Goal: Task Accomplishment & Management: Complete application form

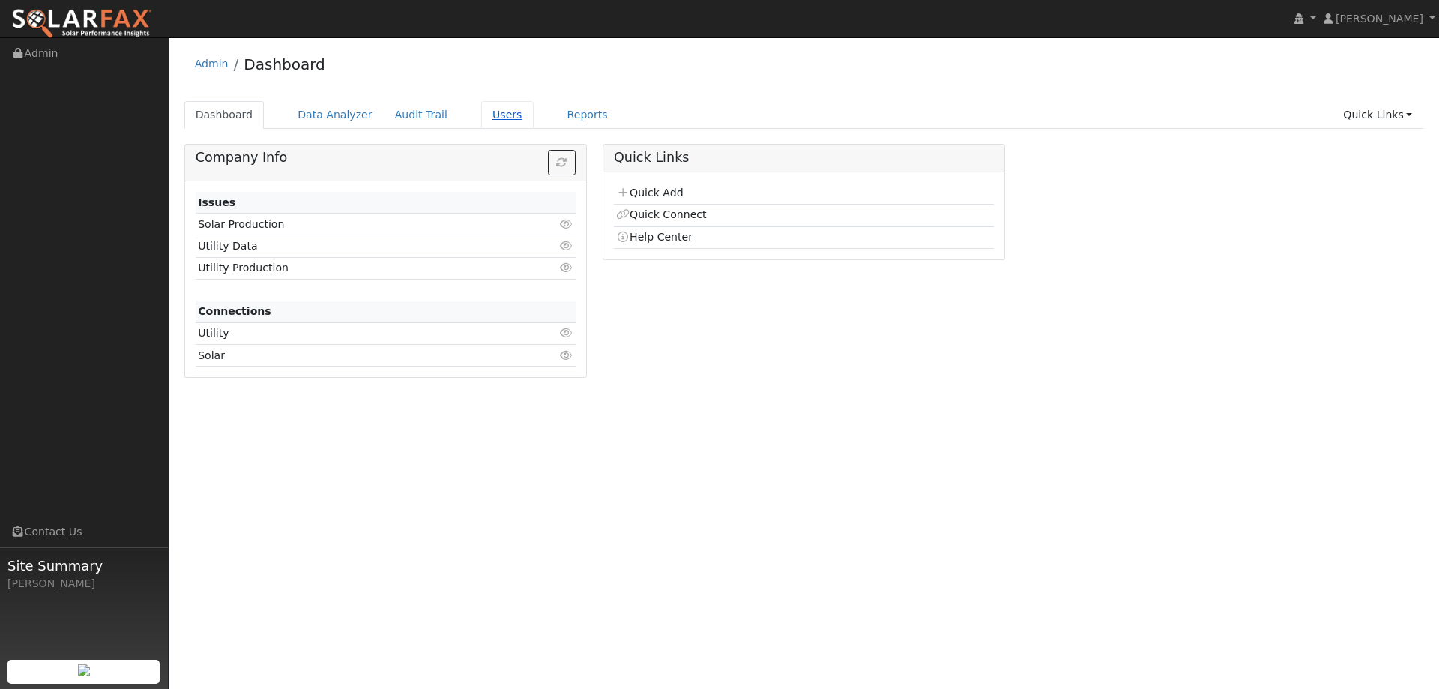
click at [483, 116] on link "Users" at bounding box center [507, 115] width 52 height 28
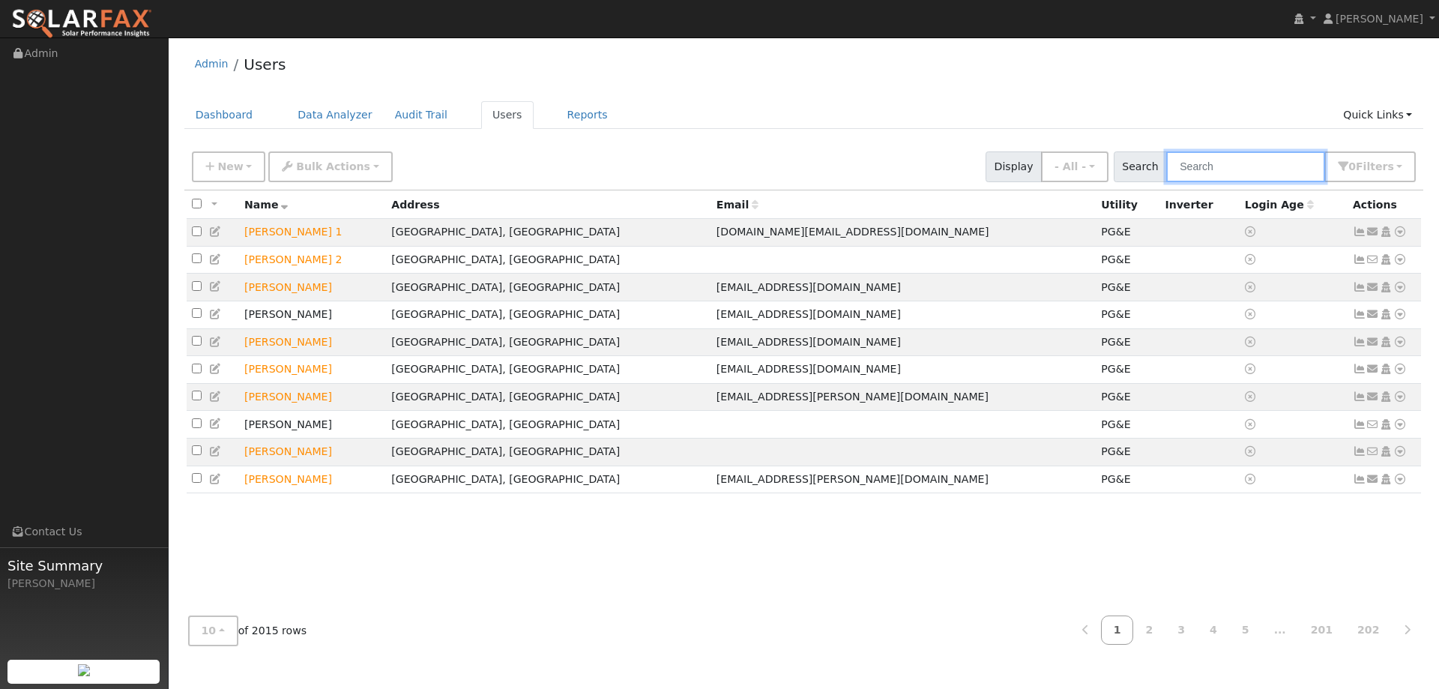
click at [1216, 164] on input "text" at bounding box center [1245, 166] width 159 height 31
click at [196, 121] on link "Dashboard" at bounding box center [224, 115] width 80 height 28
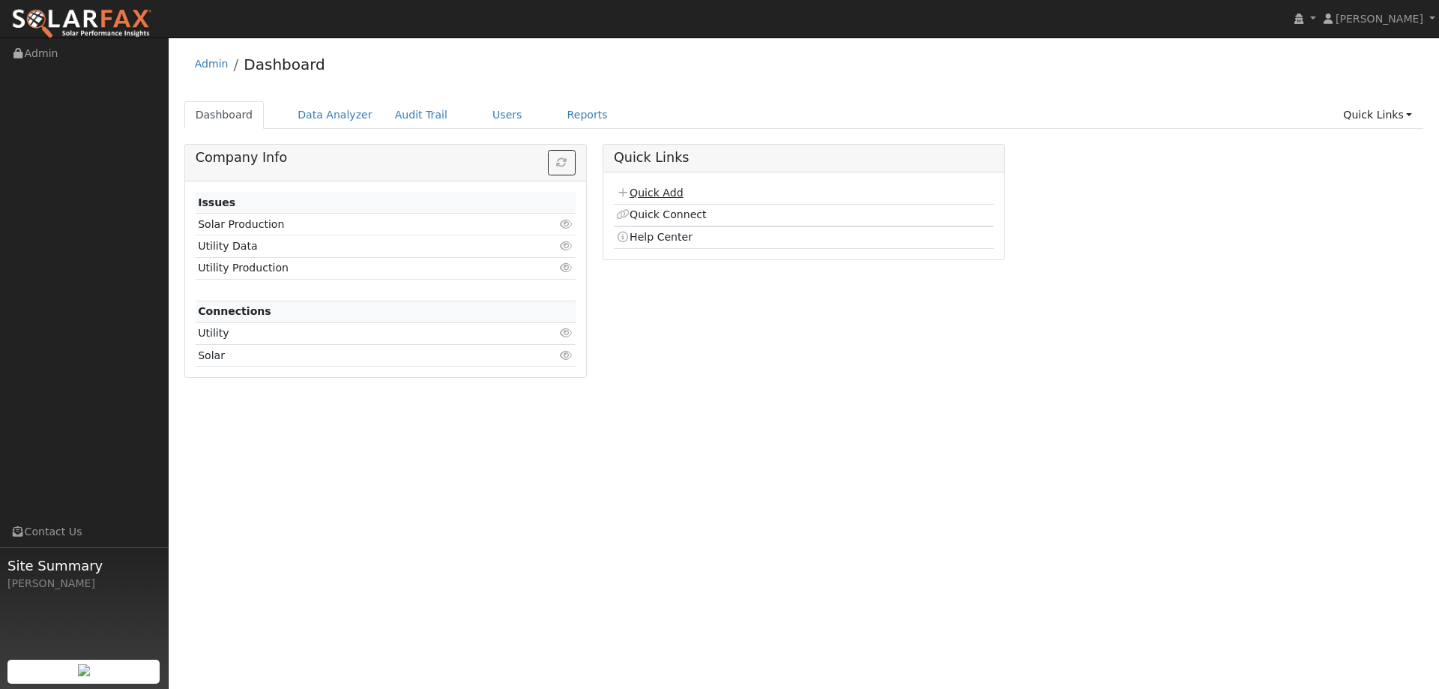
click at [664, 190] on link "Quick Add" at bounding box center [649, 193] width 67 height 12
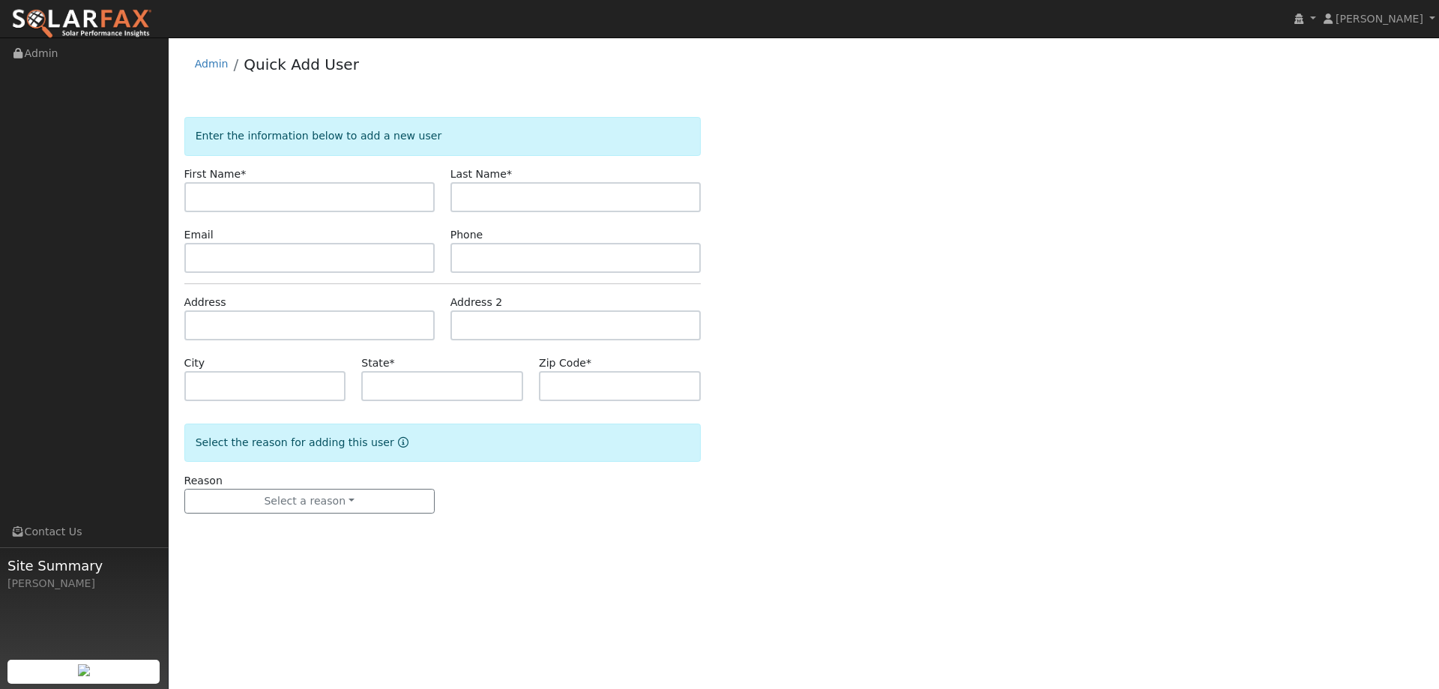
drag, startPoint x: 292, startPoint y: 198, endPoint x: 222, endPoint y: 210, distance: 70.7
click at [292, 197] on input "text" at bounding box center [309, 197] width 250 height 30
type input "Cj"
click at [658, 198] on input "text" at bounding box center [575, 197] width 250 height 30
type input "Strum"
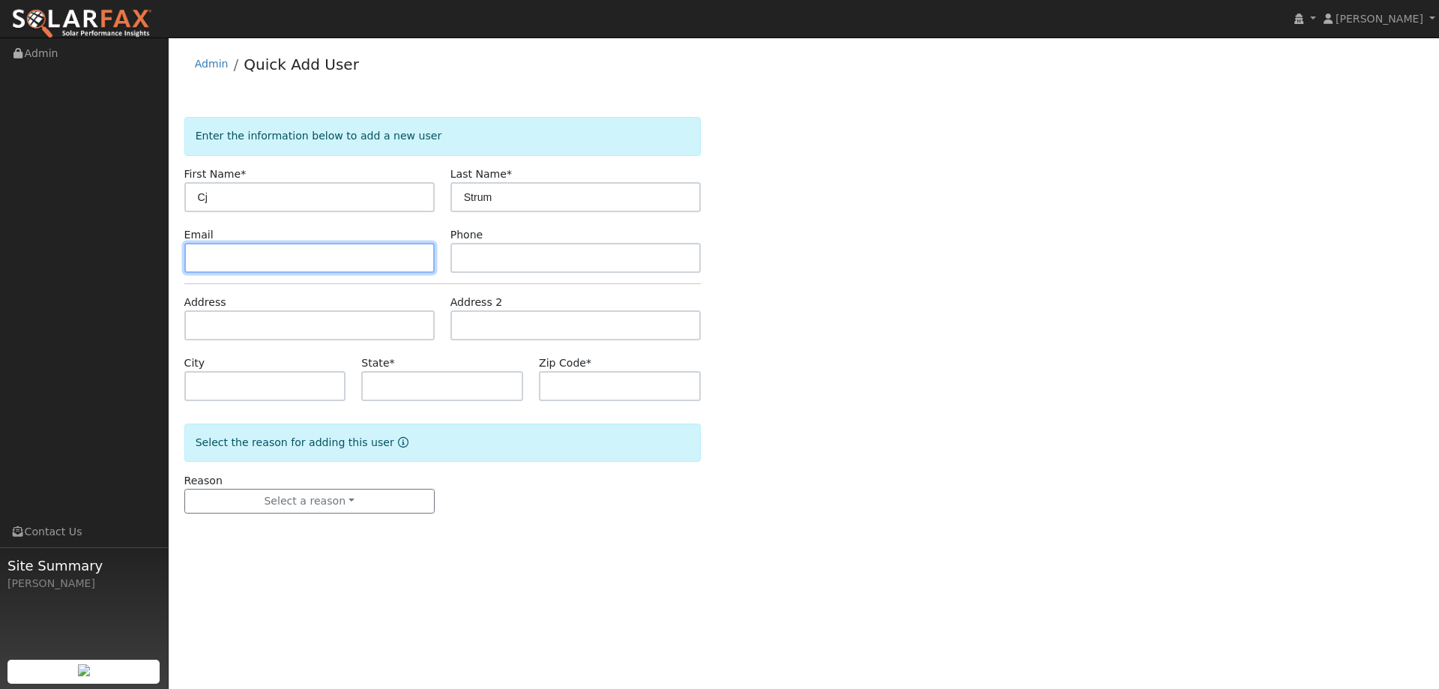
click at [355, 264] on input "text" at bounding box center [309, 258] width 250 height 30
paste input "strumcj@gmail.com"
type input "strumcj@gmail.com"
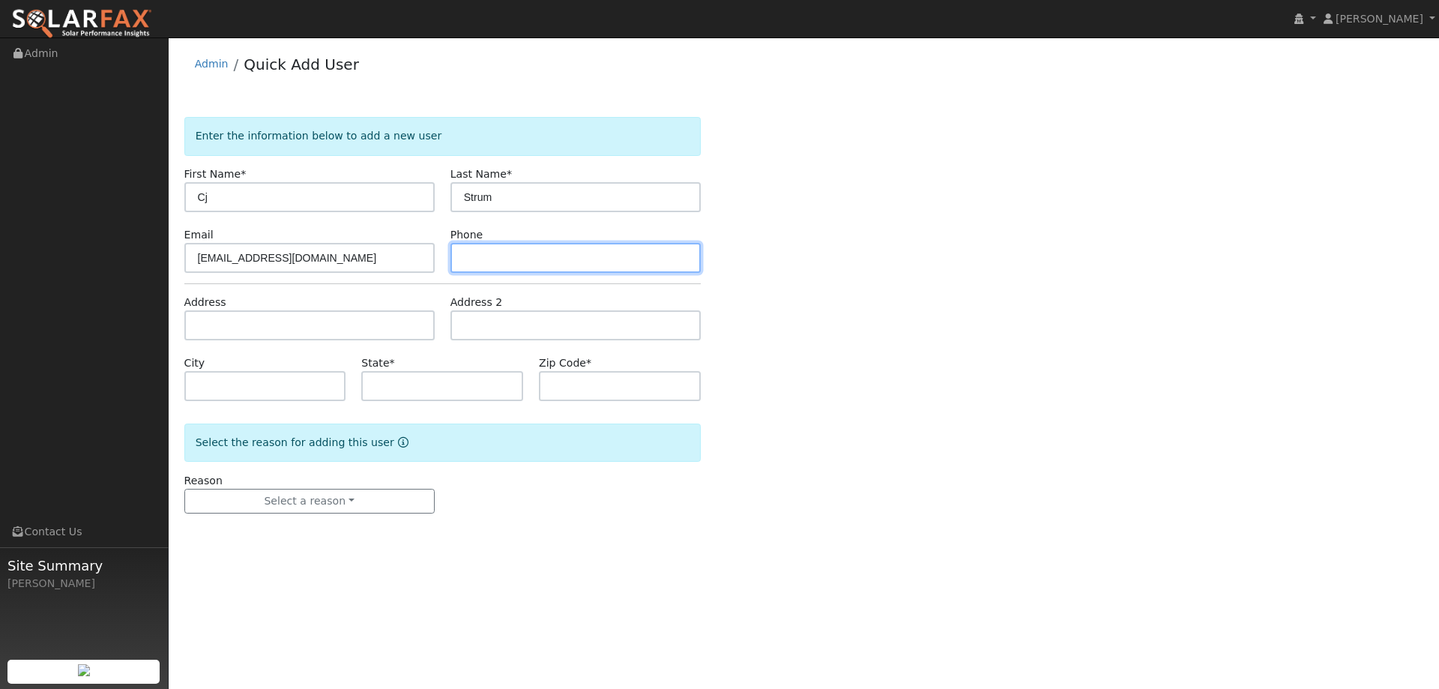
drag, startPoint x: 620, startPoint y: 242, endPoint x: 618, endPoint y: 256, distance: 14.3
click at [618, 254] on input "text" at bounding box center [575, 258] width 250 height 30
paste input "(916) 531-6831"
type input "(916) 531-6831"
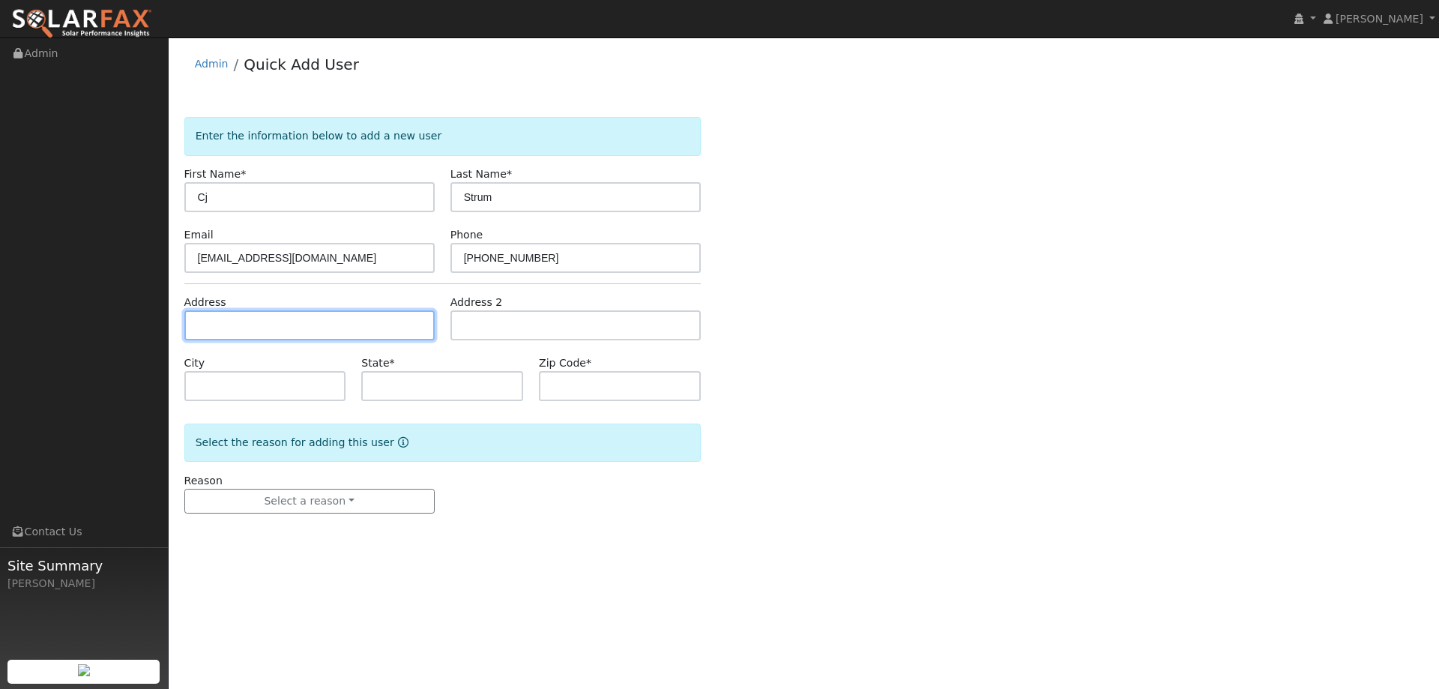
click at [319, 314] on input "text" at bounding box center [309, 325] width 250 height 30
paste input "(916) 531-6831"
type input "(916) 531-6831"
drag, startPoint x: 339, startPoint y: 322, endPoint x: 163, endPoint y: 317, distance: 175.5
click at [163, 317] on div "installed Lilliana Cruz Lilliana Cruz Profile My Company Help Center Terms Of S…" at bounding box center [719, 362] width 1439 height 651
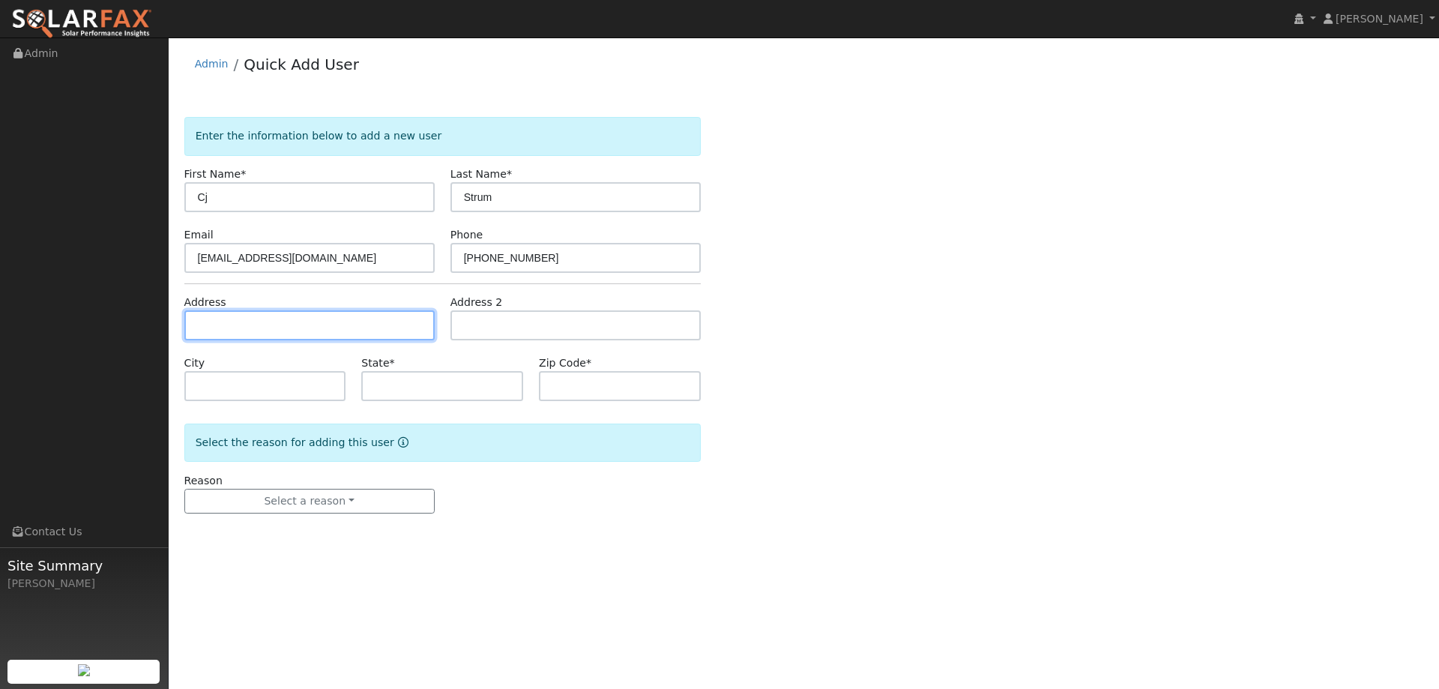
paste input "2361 Brisbane Street"
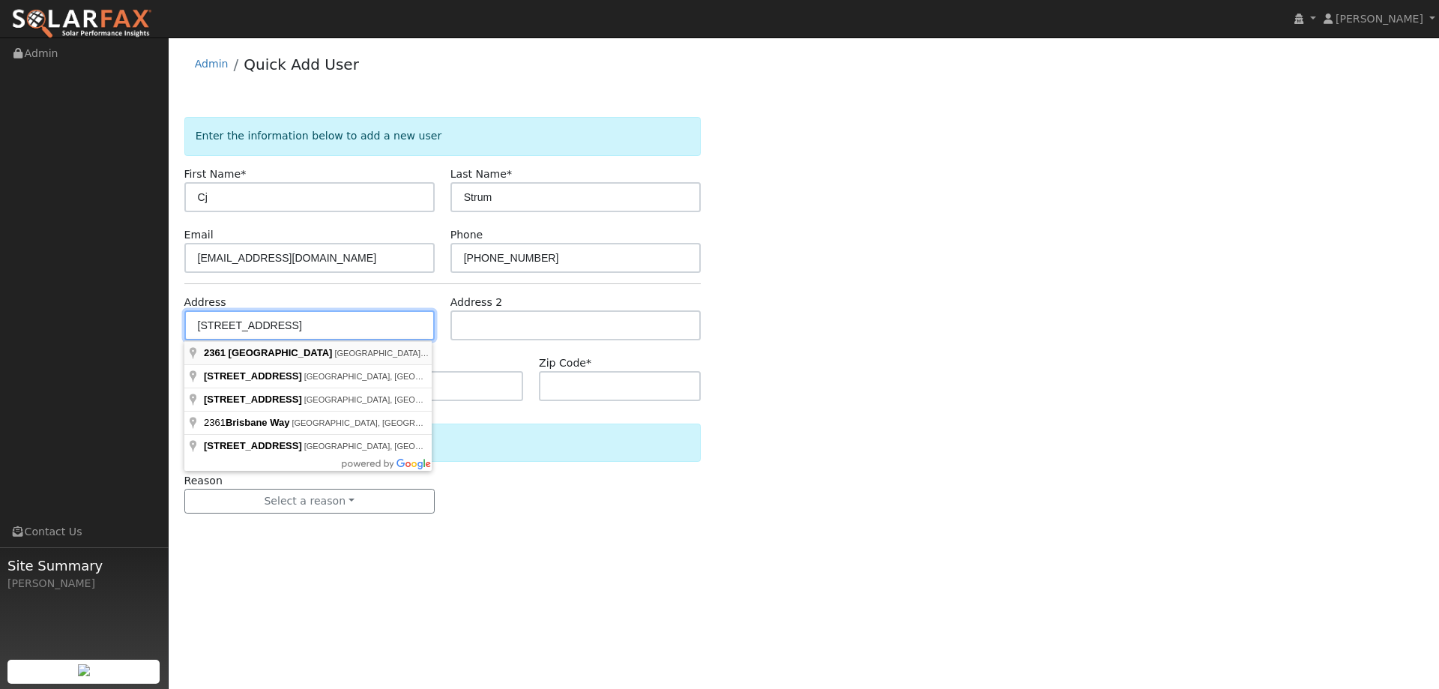
type input "2361 Brisbane Street"
type input "West Sacramento"
type input "CA"
type input "95691"
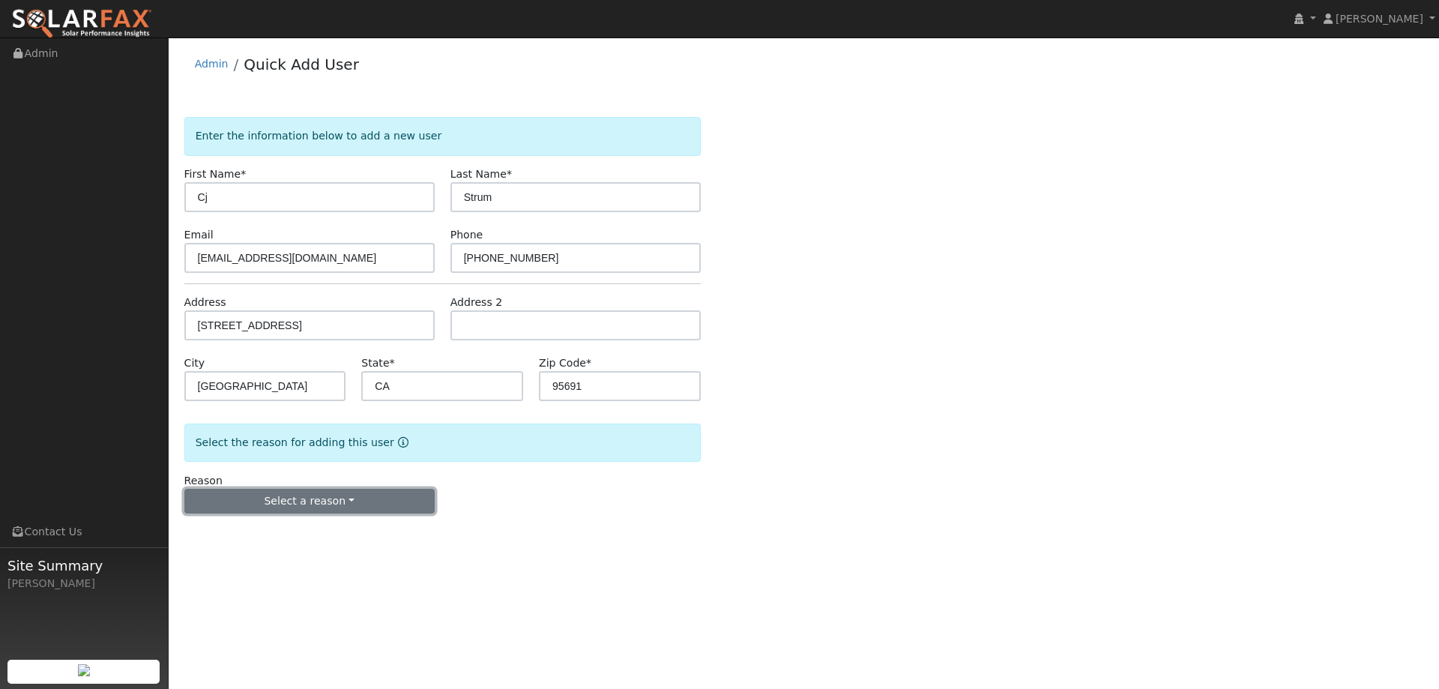
click at [321, 502] on button "Select a reason" at bounding box center [309, 501] width 250 height 25
click at [280, 528] on link "New lead" at bounding box center [268, 532] width 166 height 21
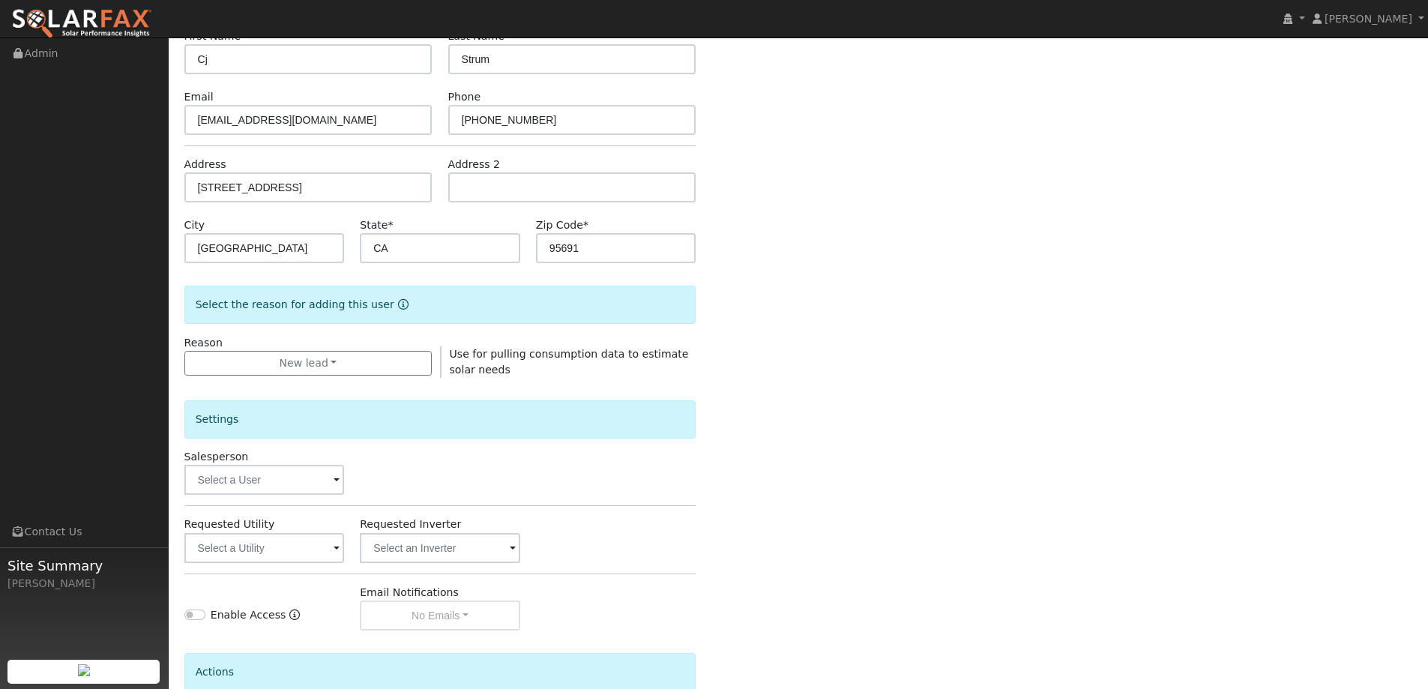
scroll to position [282, 0]
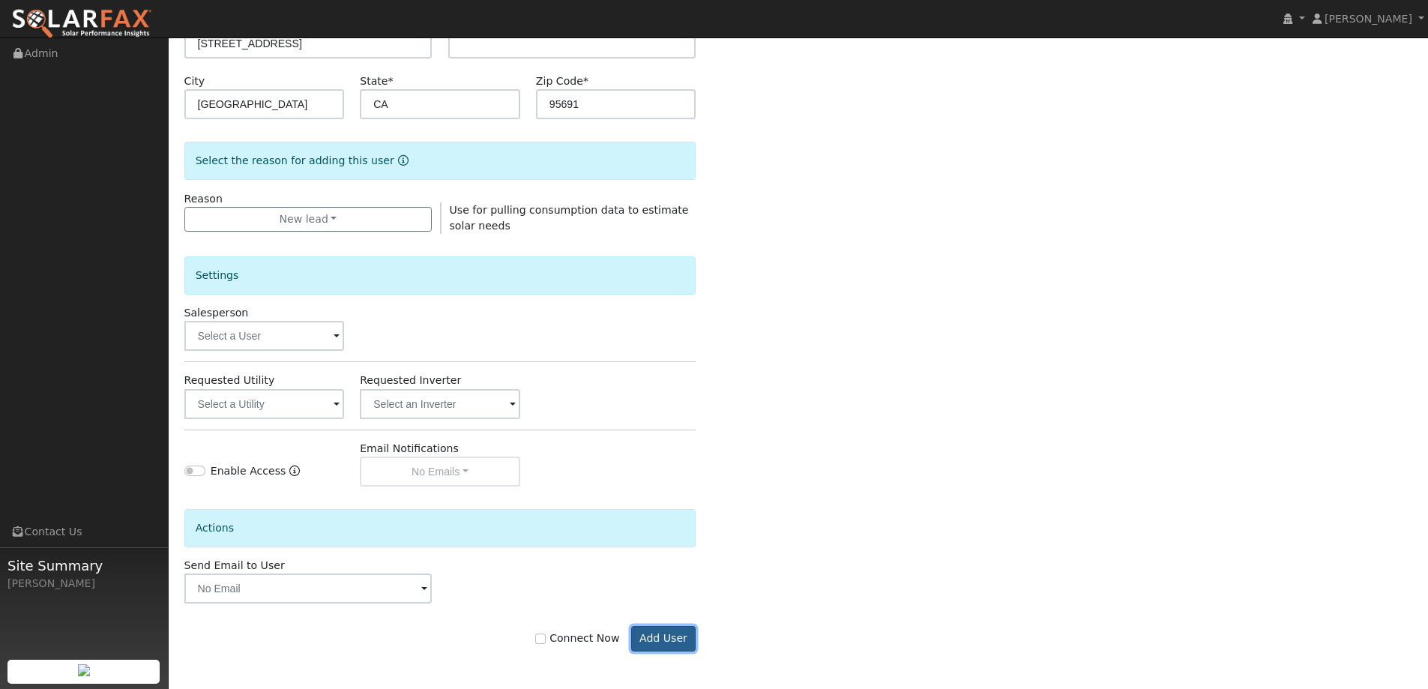
click at [672, 647] on button "Add User" at bounding box center [663, 638] width 65 height 25
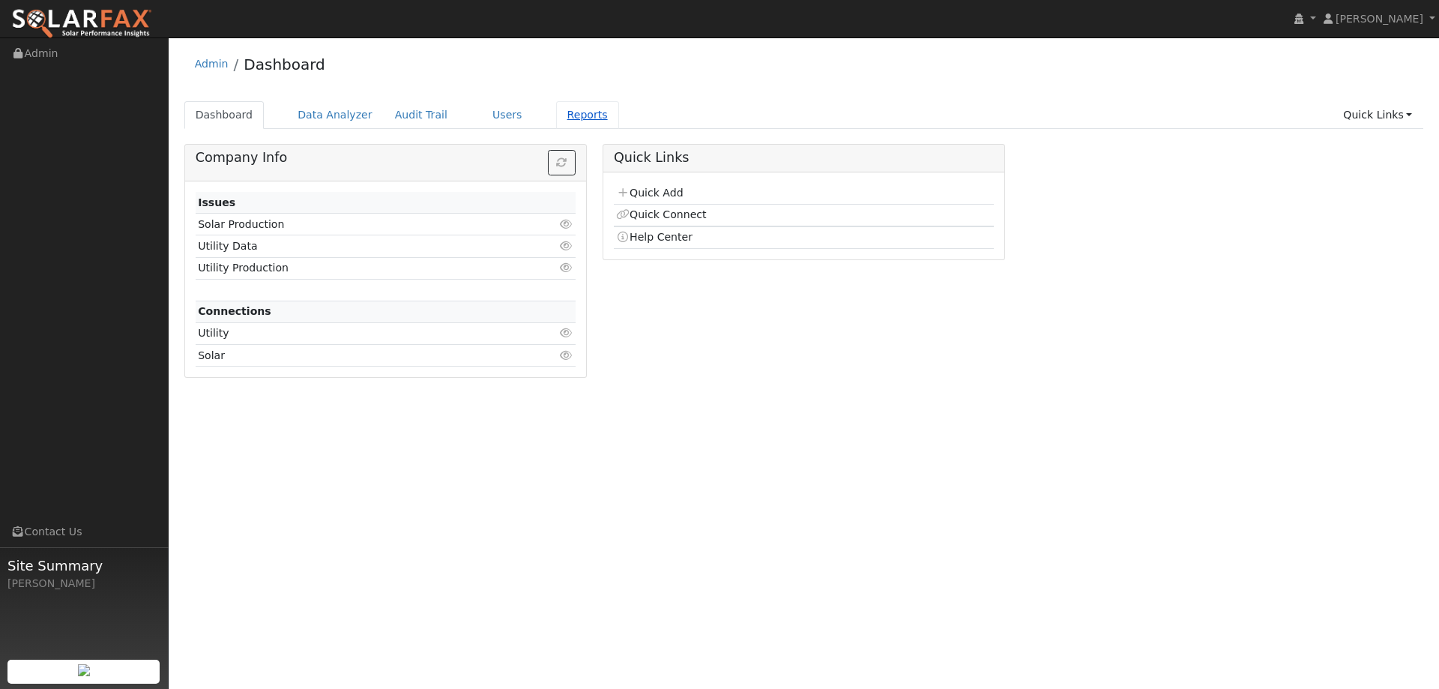
click at [568, 122] on link "Reports" at bounding box center [587, 115] width 63 height 28
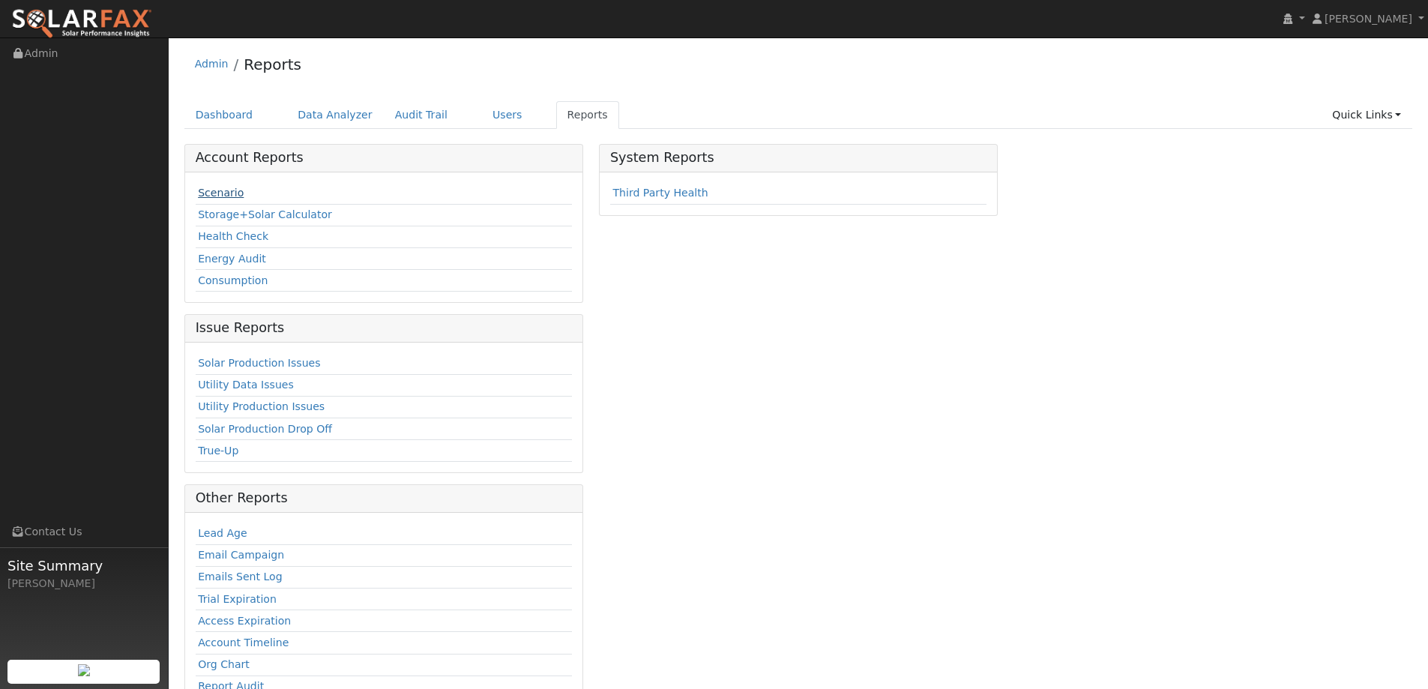
click at [228, 196] on link "Scenario" at bounding box center [221, 193] width 46 height 12
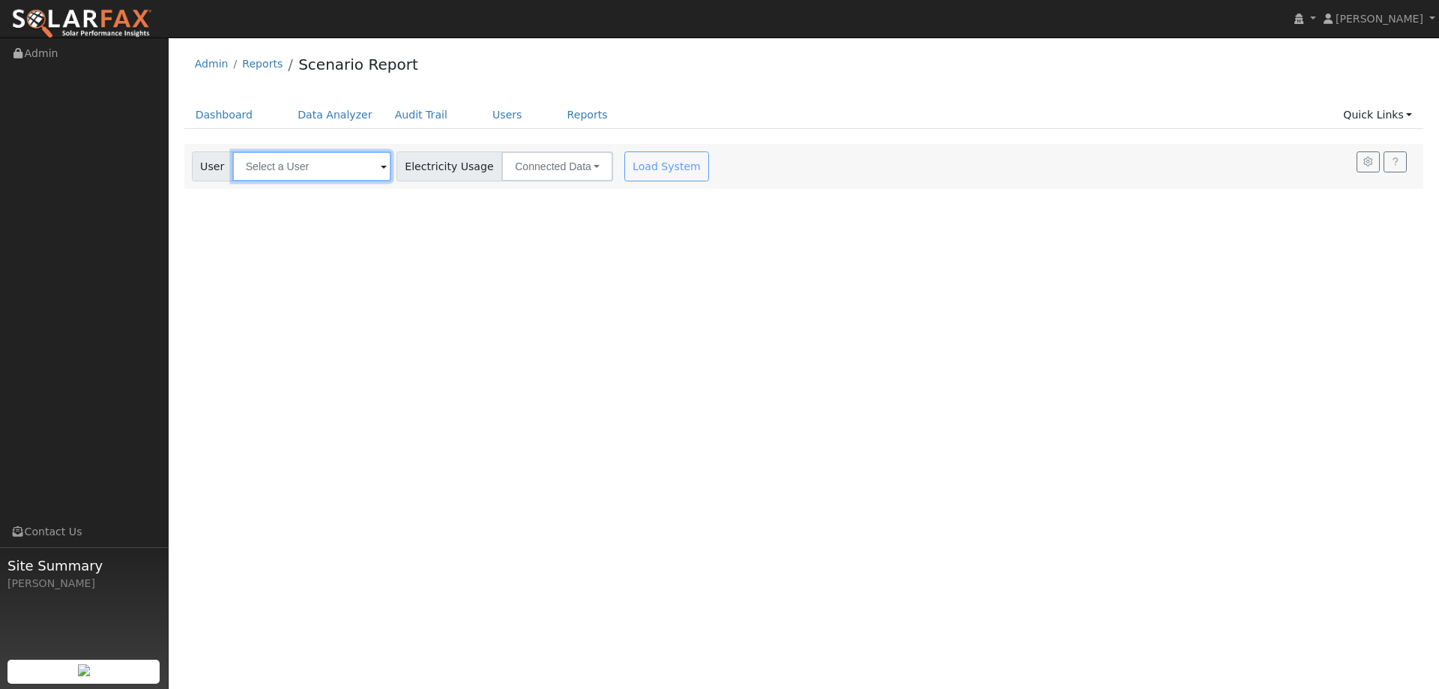
click at [321, 165] on input "text" at bounding box center [311, 166] width 159 height 30
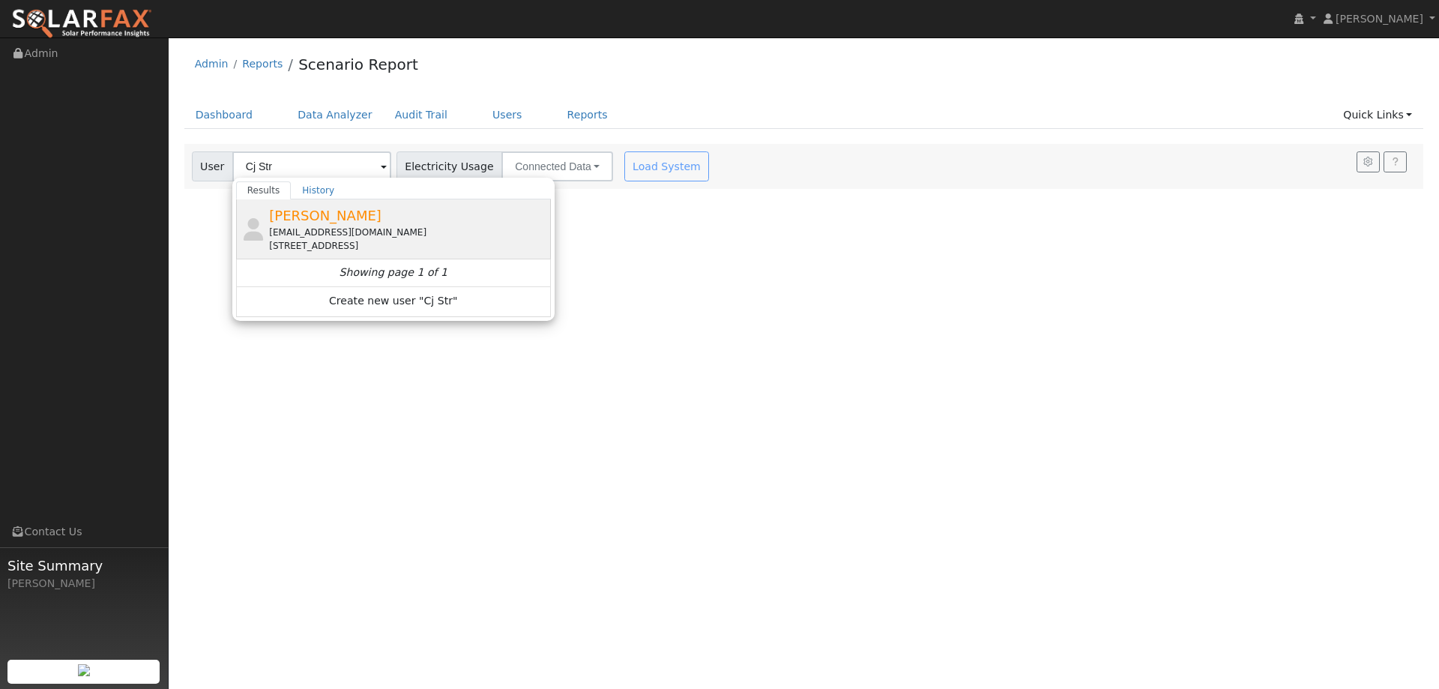
click at [367, 249] on div "2361 Brisbane Street, West Sacramento, CA 95691" at bounding box center [408, 245] width 278 height 13
type input "Cj Strum"
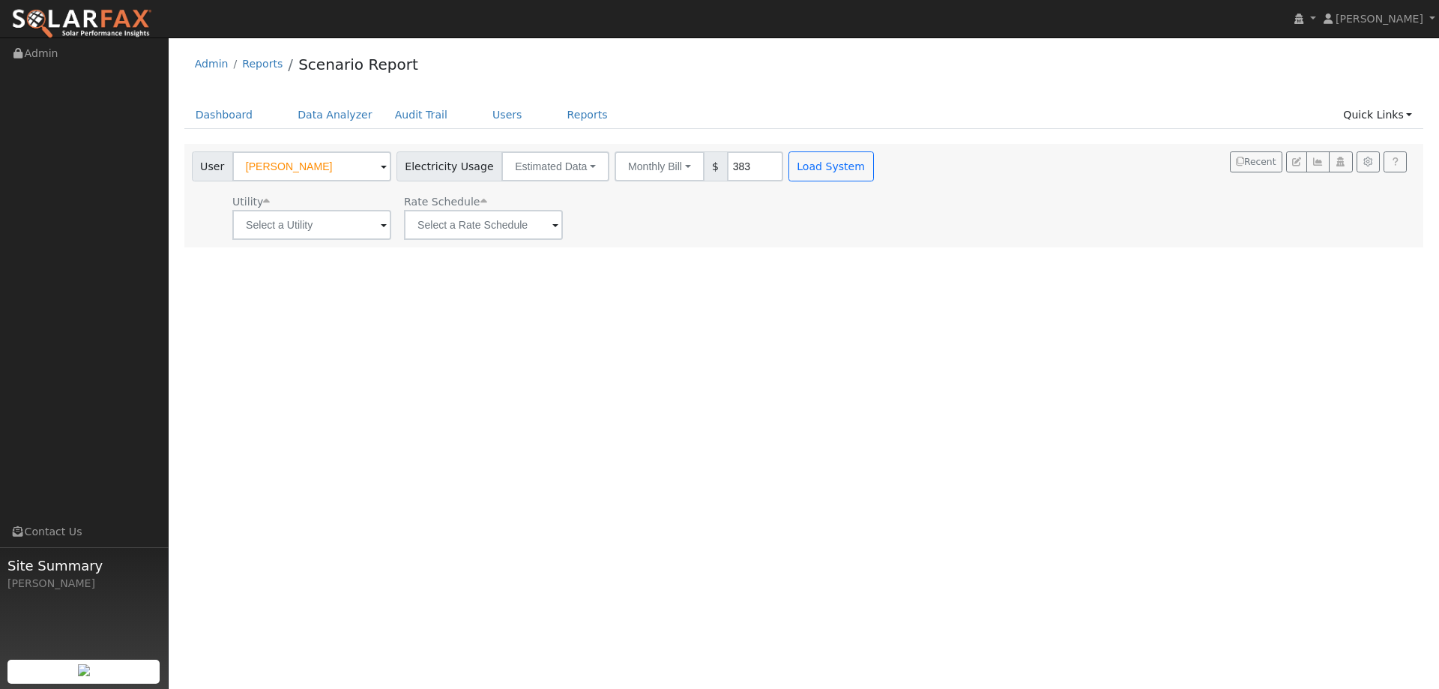
click at [381, 231] on span at bounding box center [384, 225] width 6 height 17
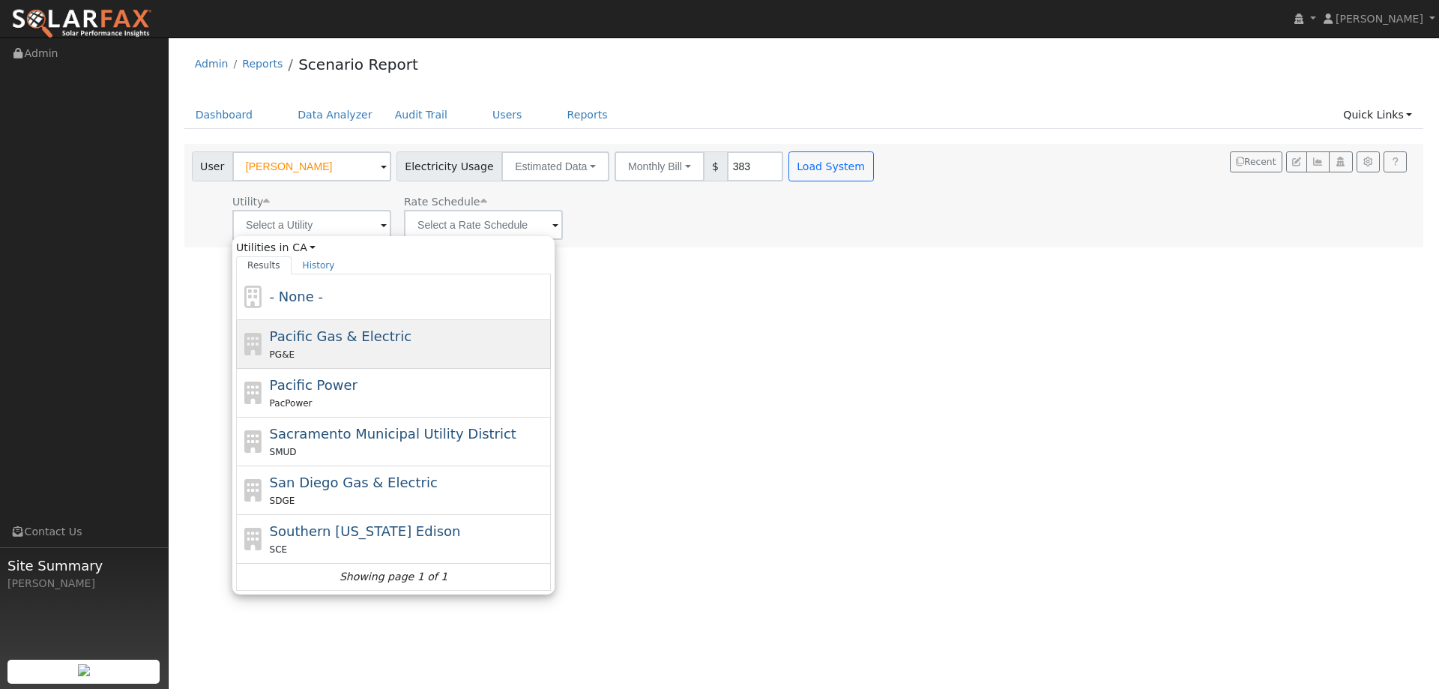
click at [356, 358] on div "PG&E" at bounding box center [409, 354] width 278 height 16
type input "Pacific Gas & Electric"
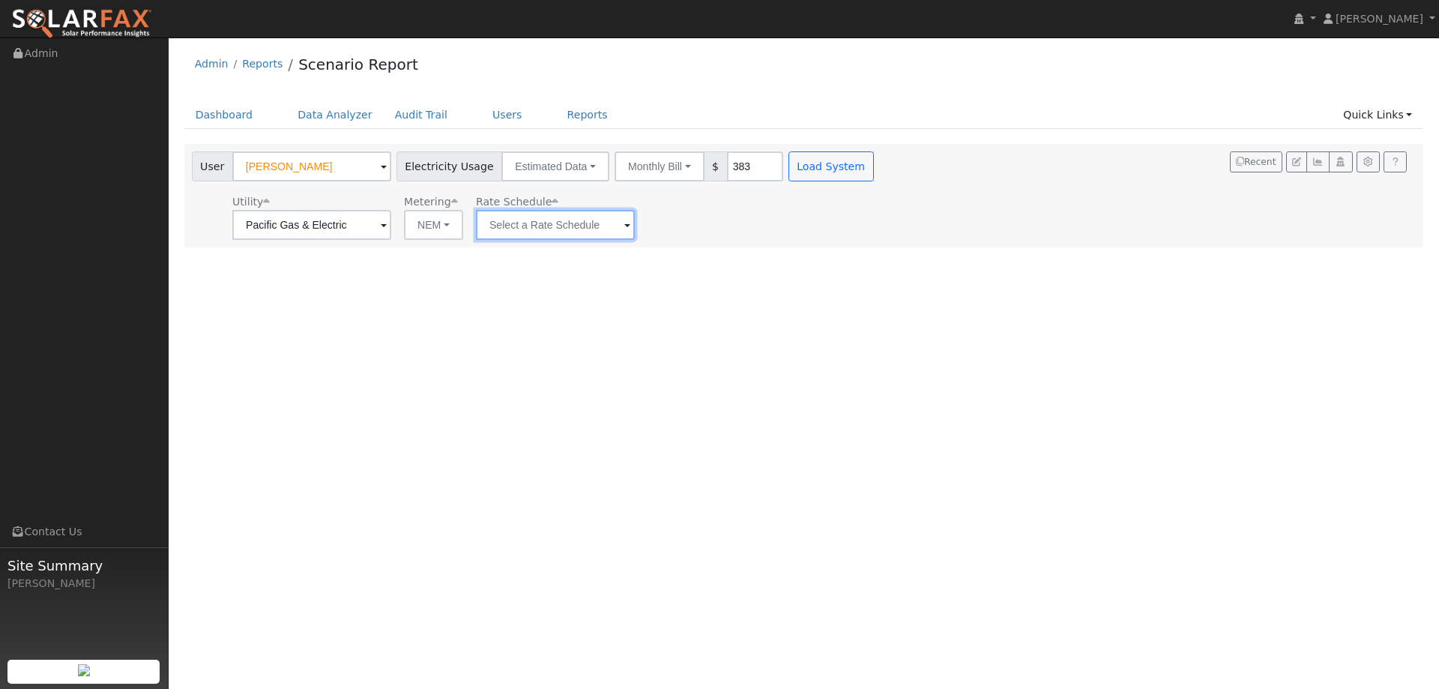
click at [546, 235] on input "text" at bounding box center [555, 225] width 159 height 30
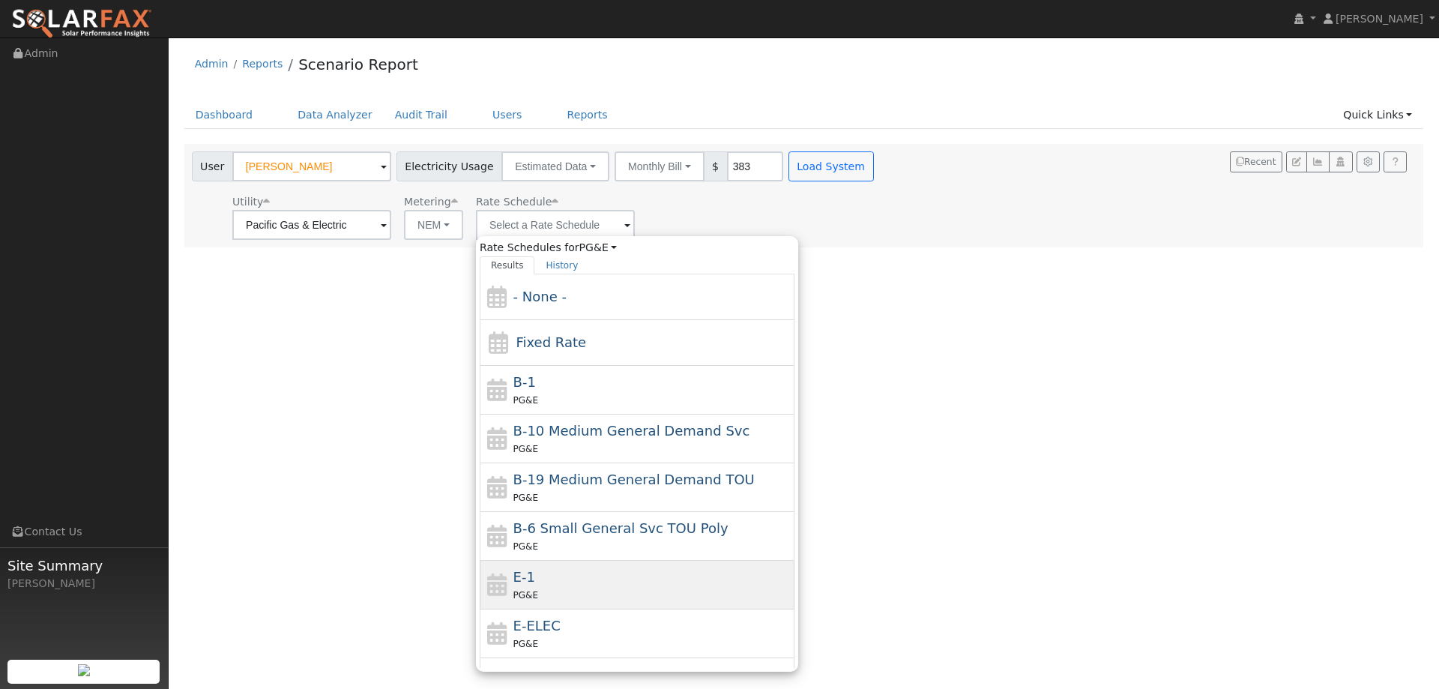
click at [578, 589] on div "PG&E" at bounding box center [652, 595] width 278 height 16
type input "E-1"
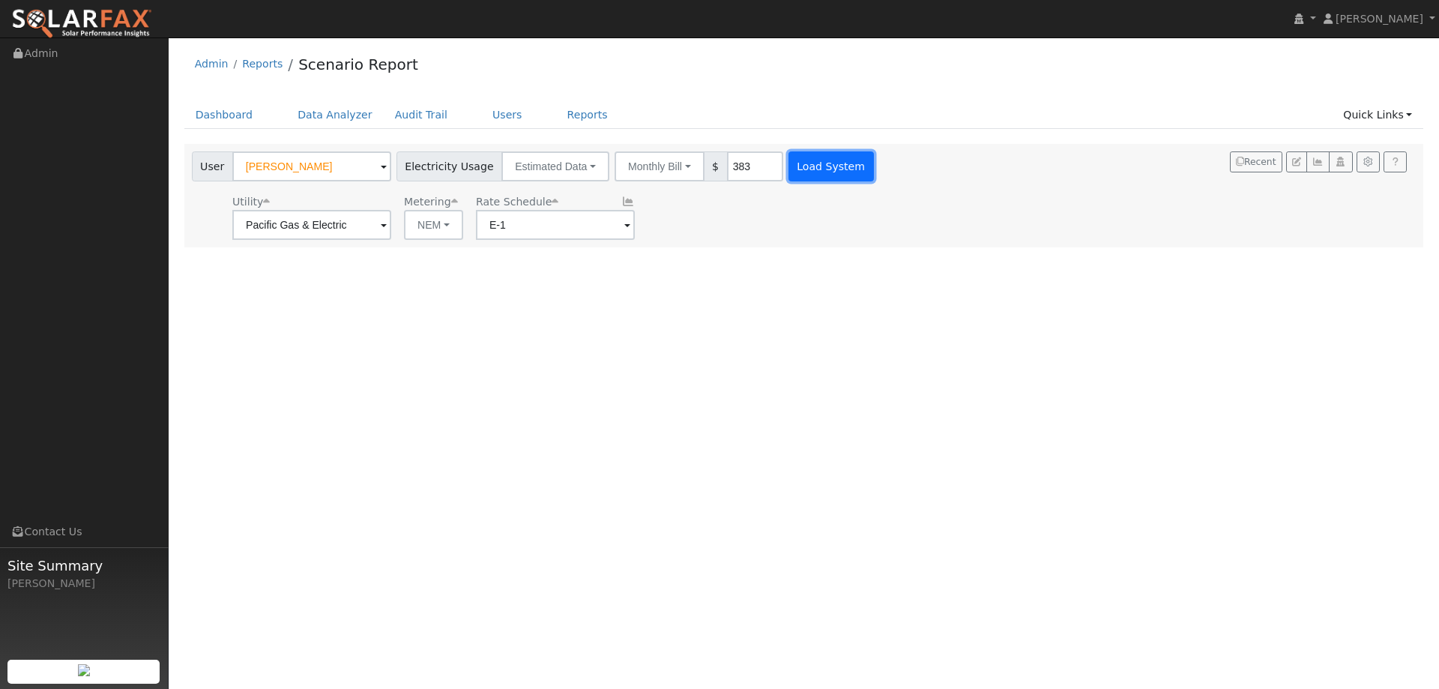
click at [803, 154] on button "Load System" at bounding box center [831, 166] width 85 height 30
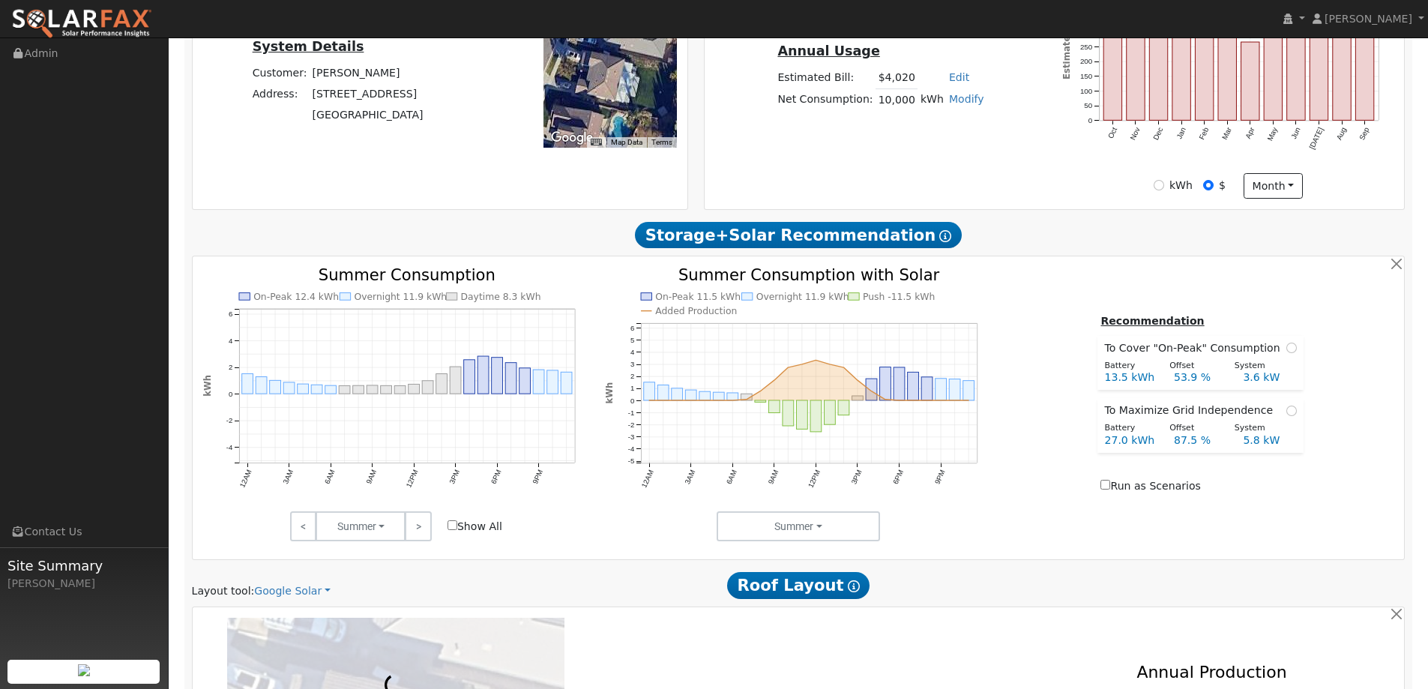
scroll to position [600, 0]
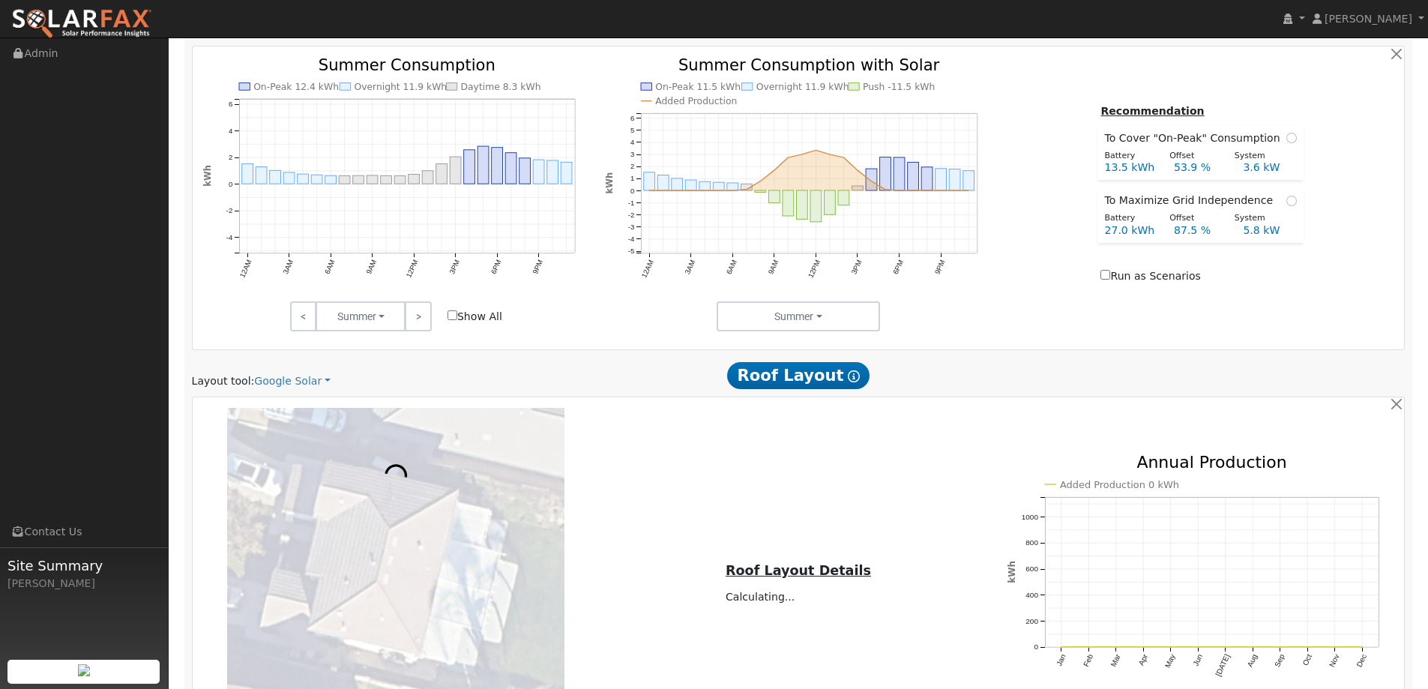
click at [322, 379] on div "Layout tool: Google Solar Google Solar Scanifly Aurora" at bounding box center [389, 381] width 394 height 16
click at [313, 384] on link "Google Solar" at bounding box center [292, 381] width 76 height 16
click at [313, 451] on link "Aurora" at bounding box center [302, 449] width 104 height 21
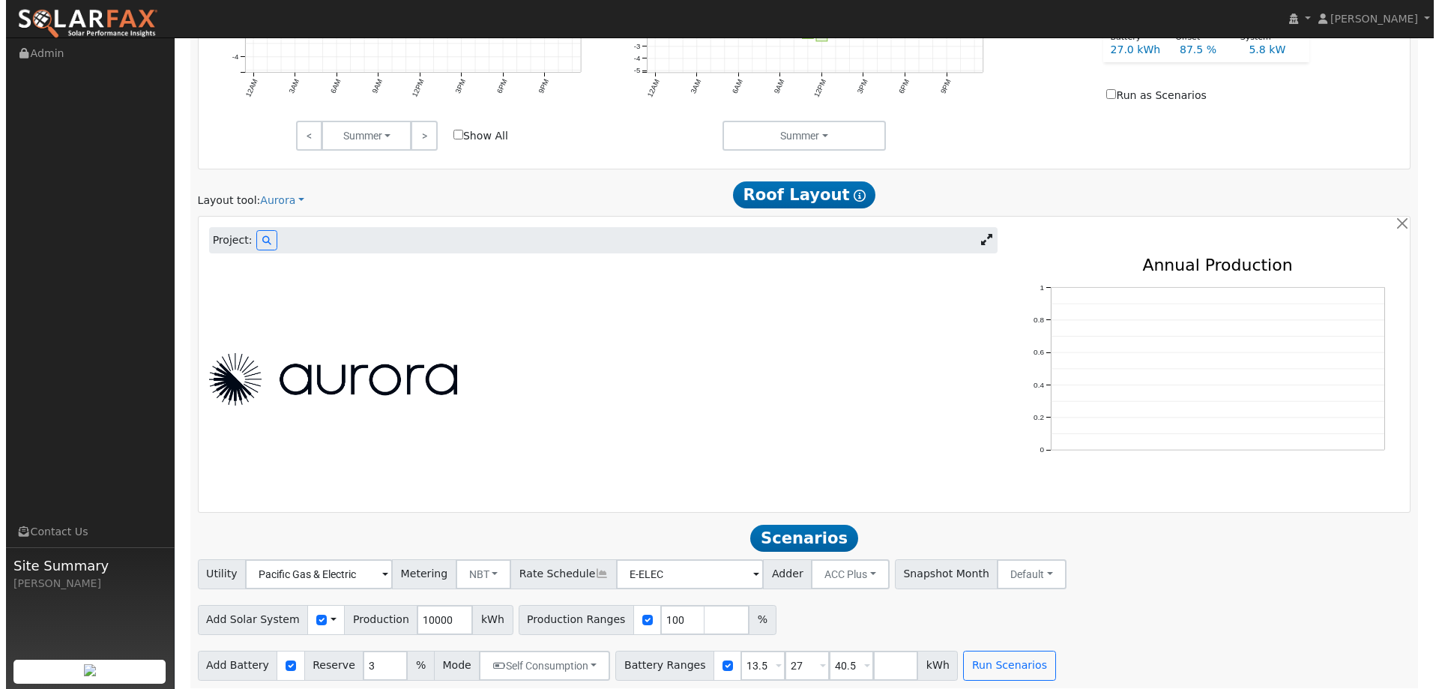
scroll to position [788, 0]
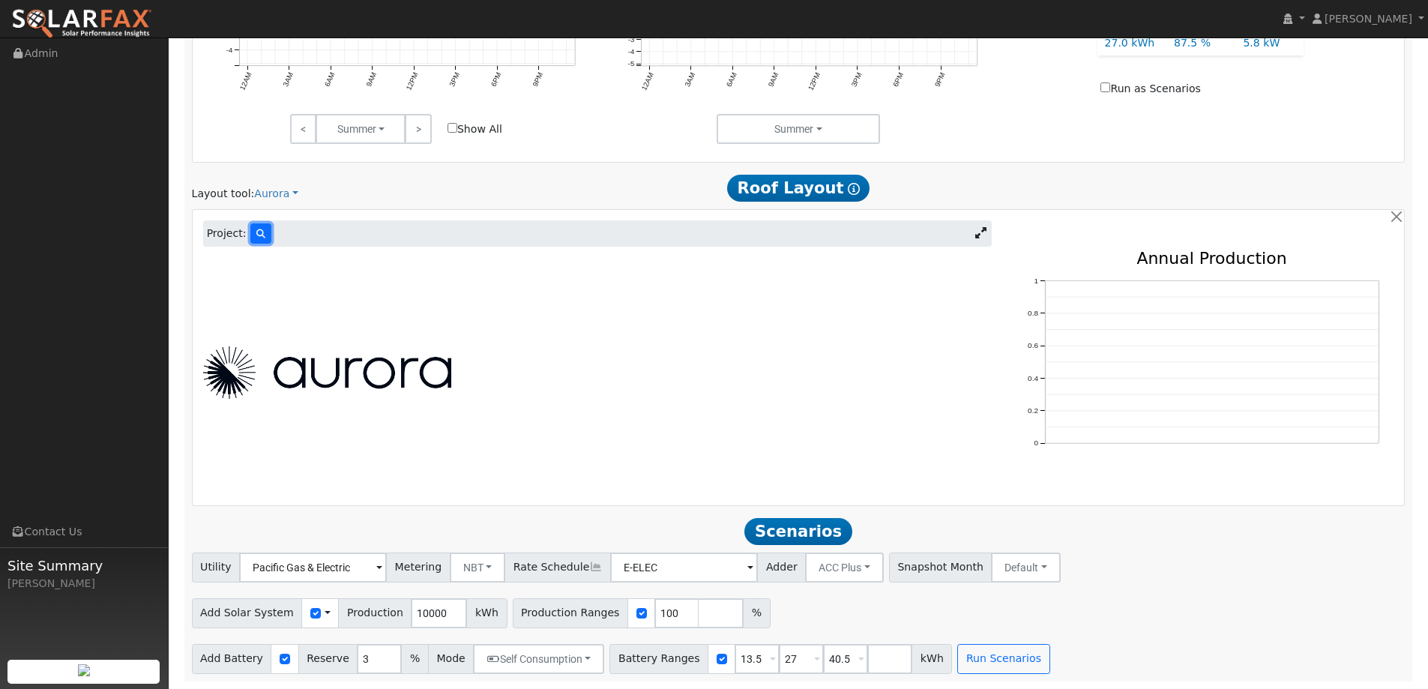
click at [250, 231] on button at bounding box center [260, 233] width 21 height 20
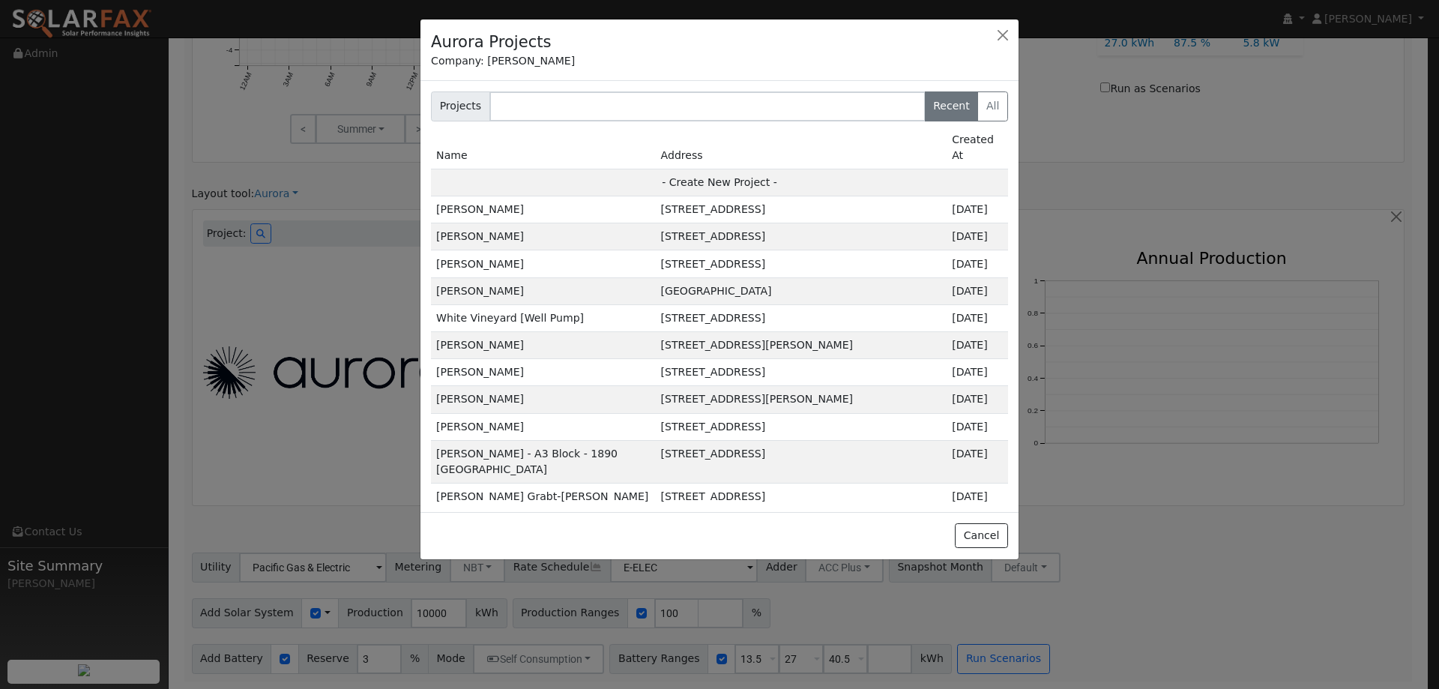
click at [795, 173] on td "- Create New Project -" at bounding box center [719, 182] width 577 height 27
type input "Cj Strum"
type input "2361 Brisbane Street"
type input "West Sacramento"
type input "CA"
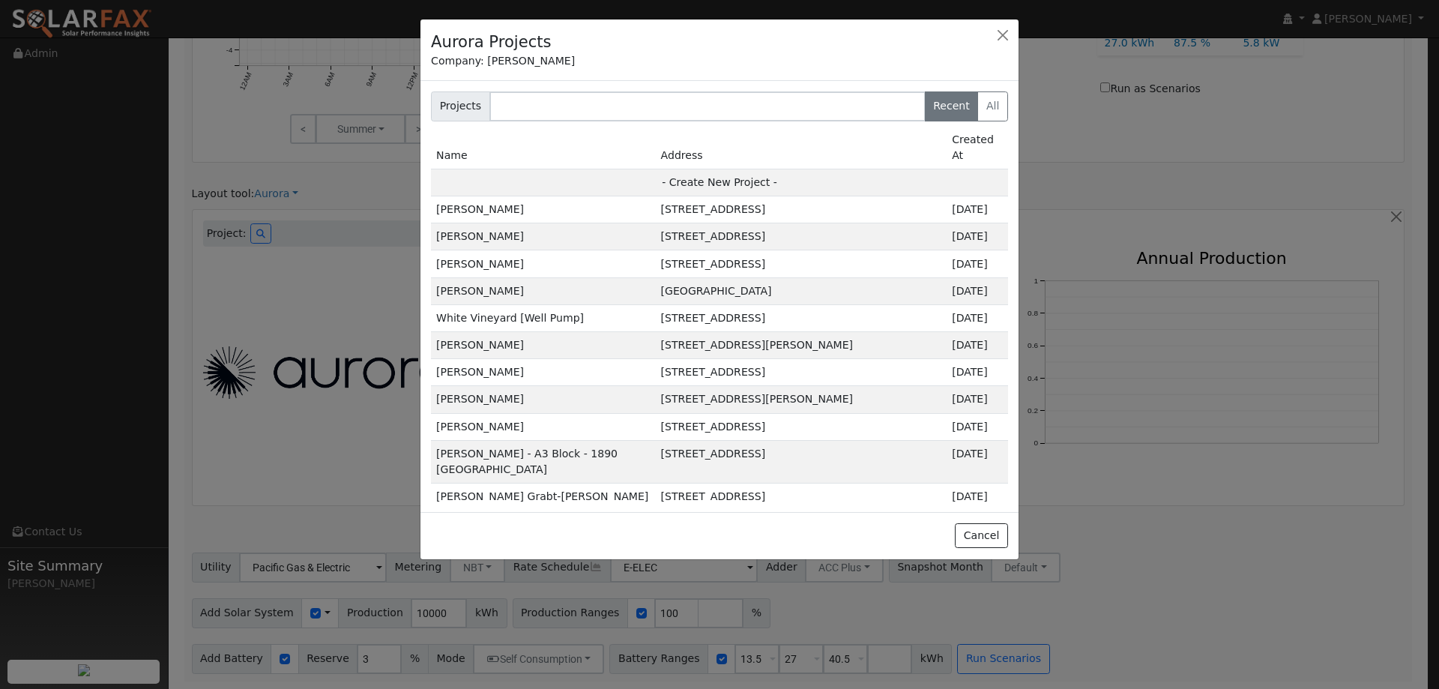
type input "95691"
type input "Design"
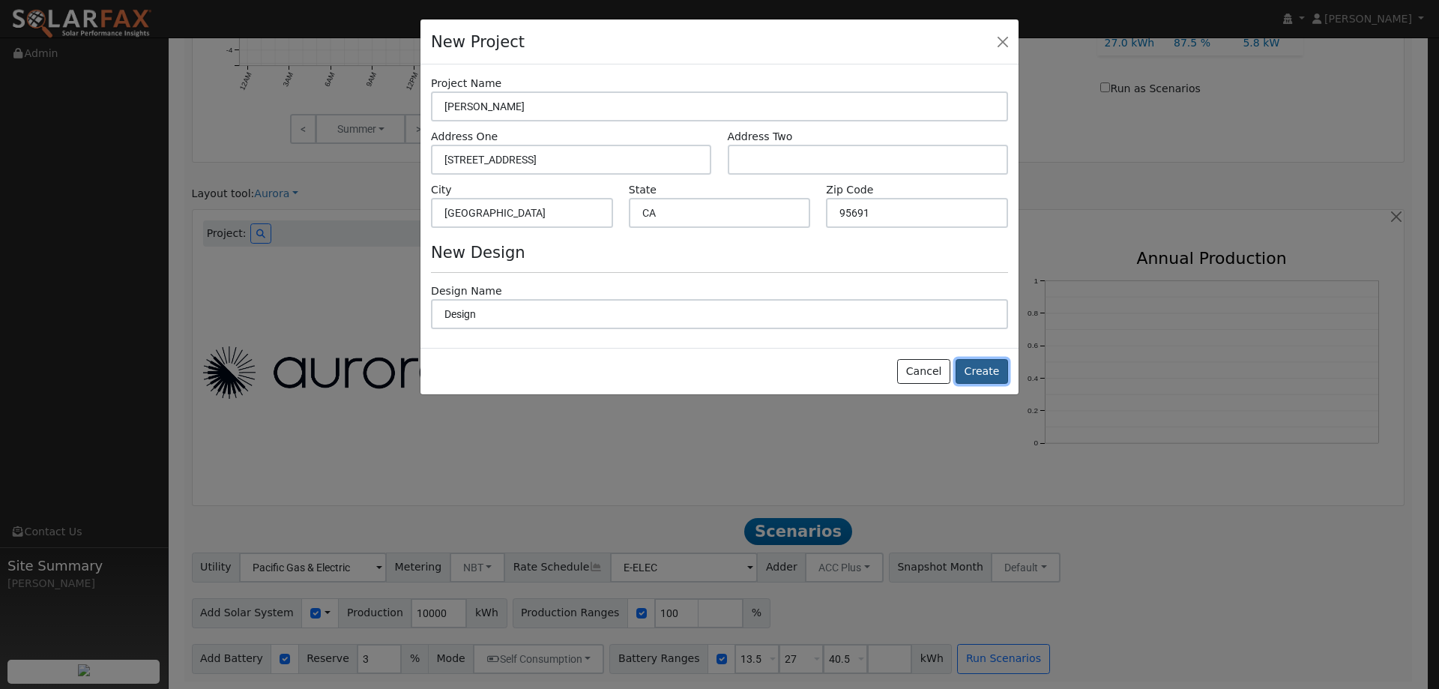
click at [976, 365] on button "Create" at bounding box center [982, 371] width 52 height 25
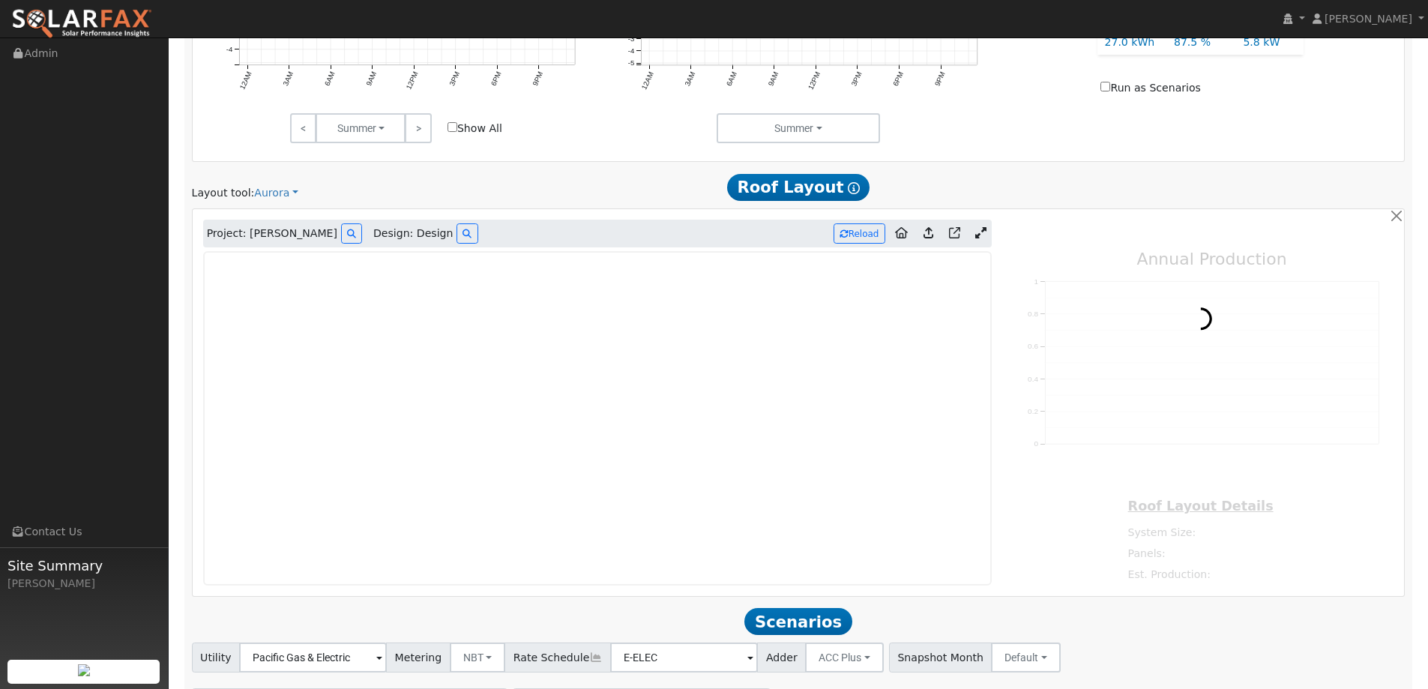
type input "0"
click at [53, 12] on img at bounding box center [81, 23] width 141 height 31
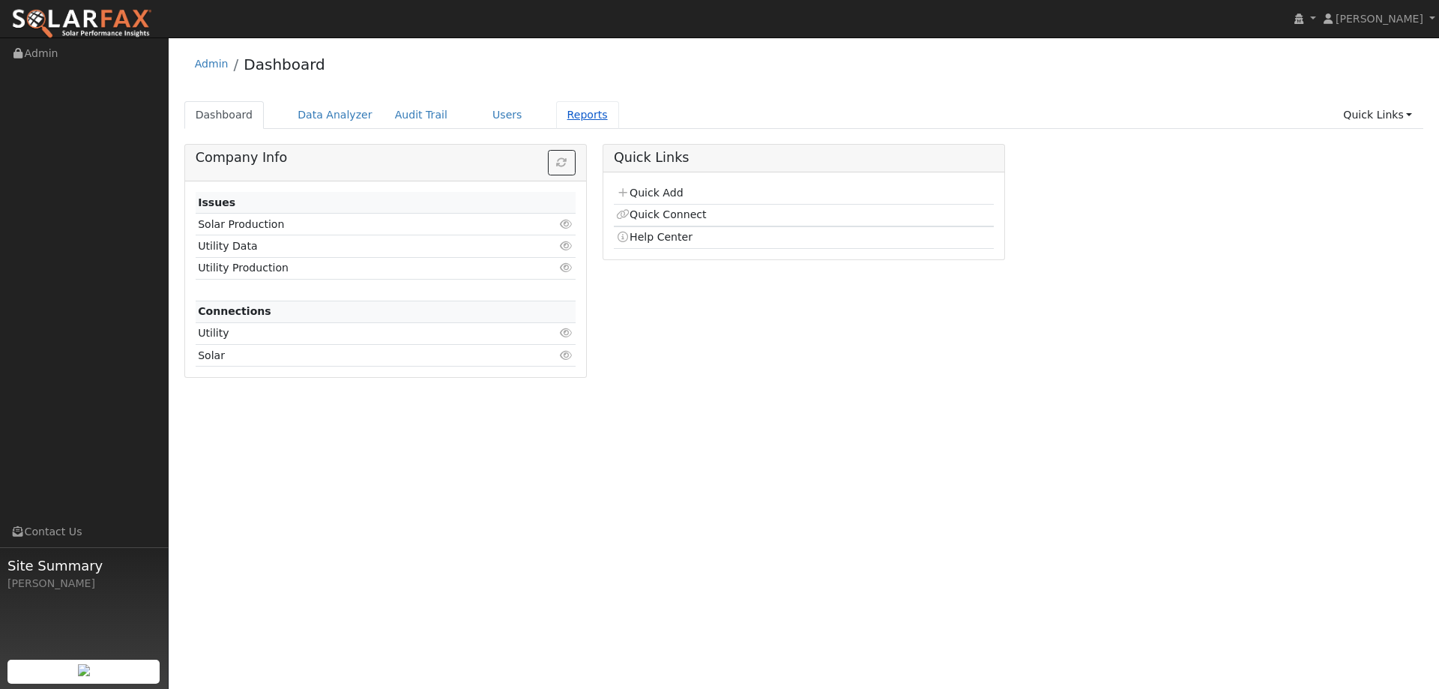
click at [565, 103] on link "Reports" at bounding box center [587, 115] width 63 height 28
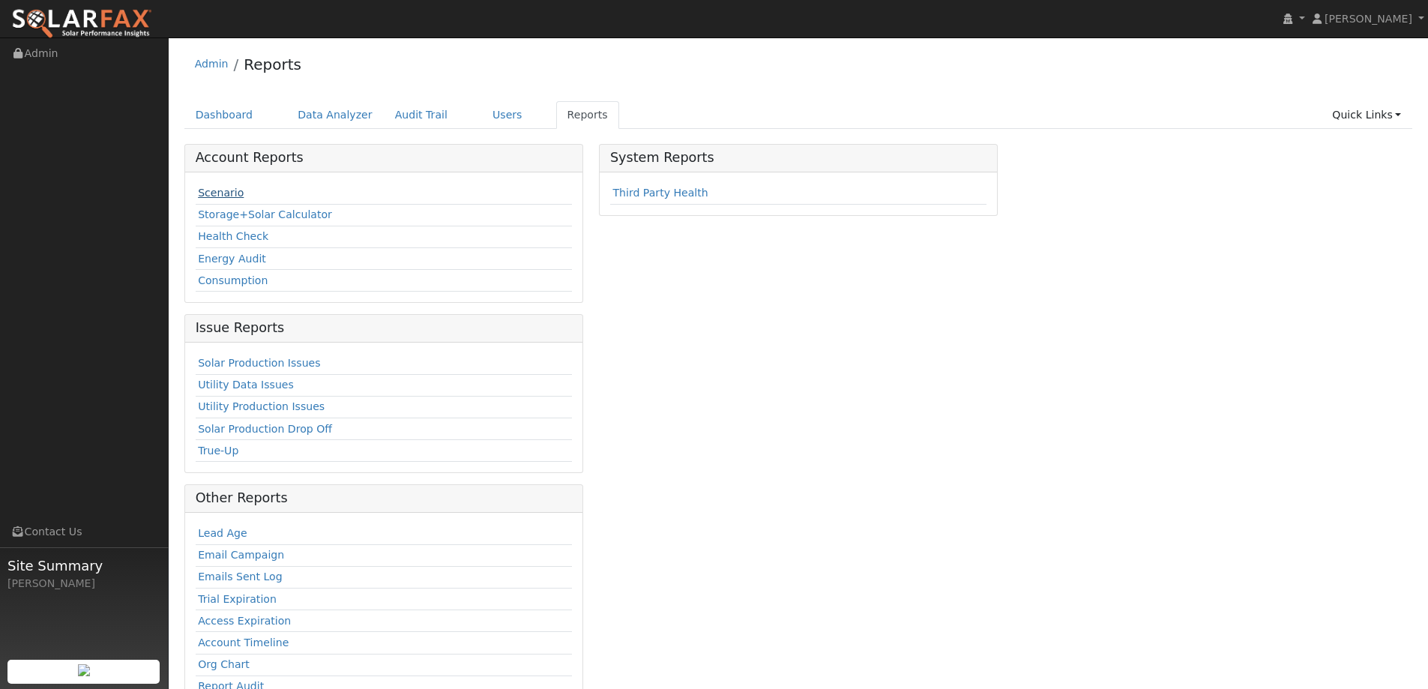
click at [235, 193] on link "Scenario" at bounding box center [221, 193] width 46 height 12
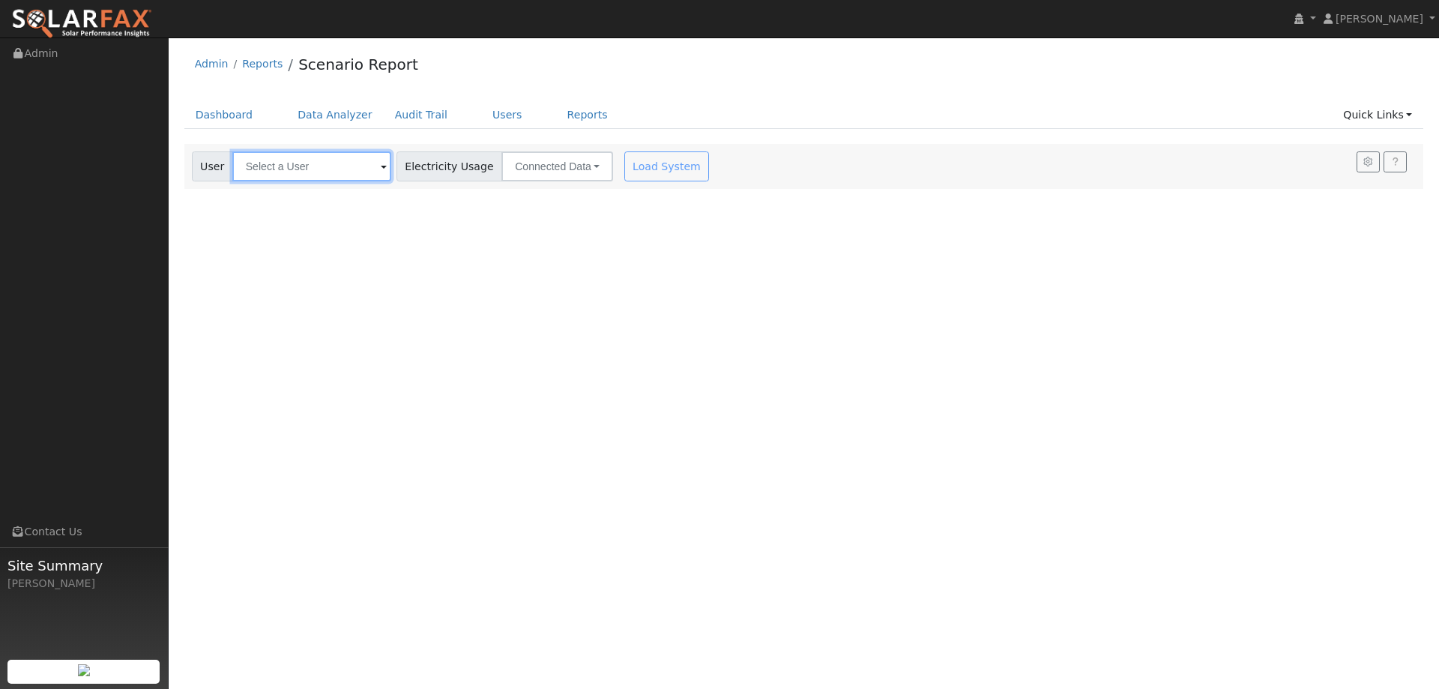
click at [283, 170] on input "text" at bounding box center [311, 166] width 159 height 30
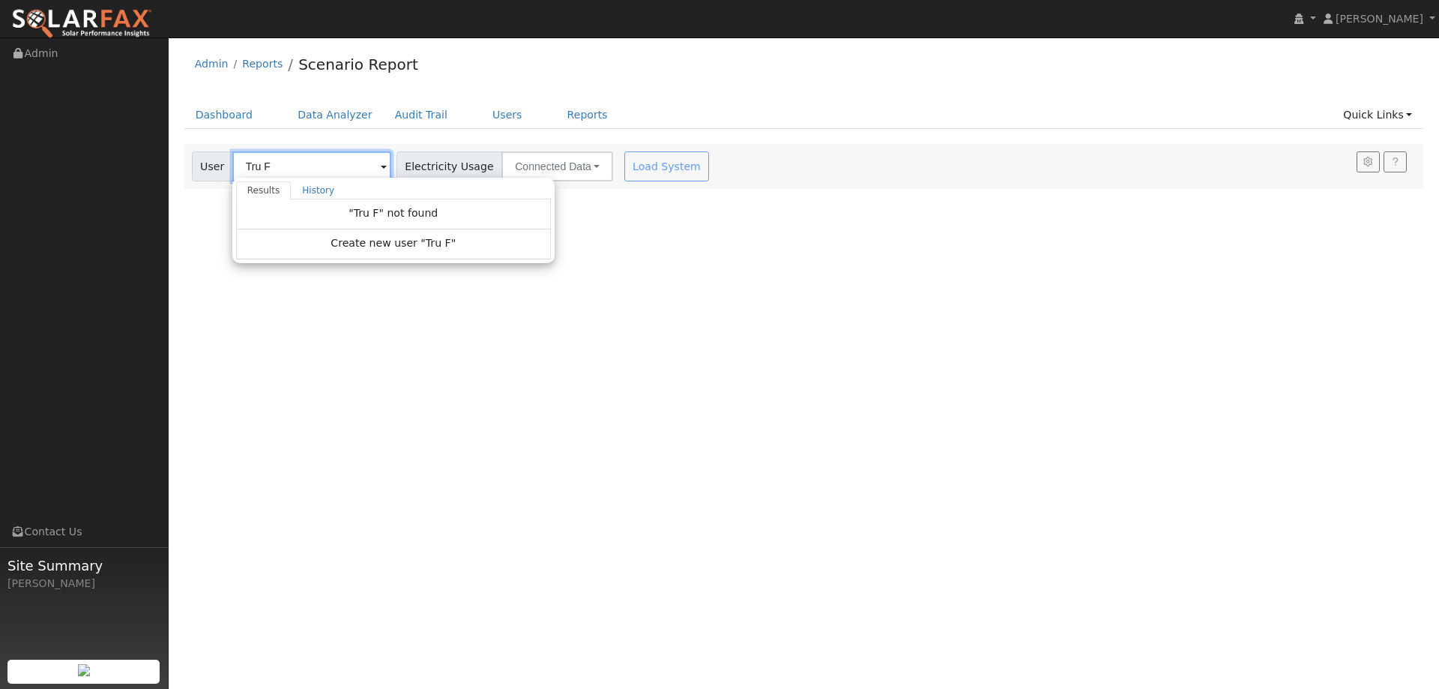
type input "Tru F"
click at [832, 81] on div "Admin Reports Scenario Report" at bounding box center [804, 68] width 1240 height 46
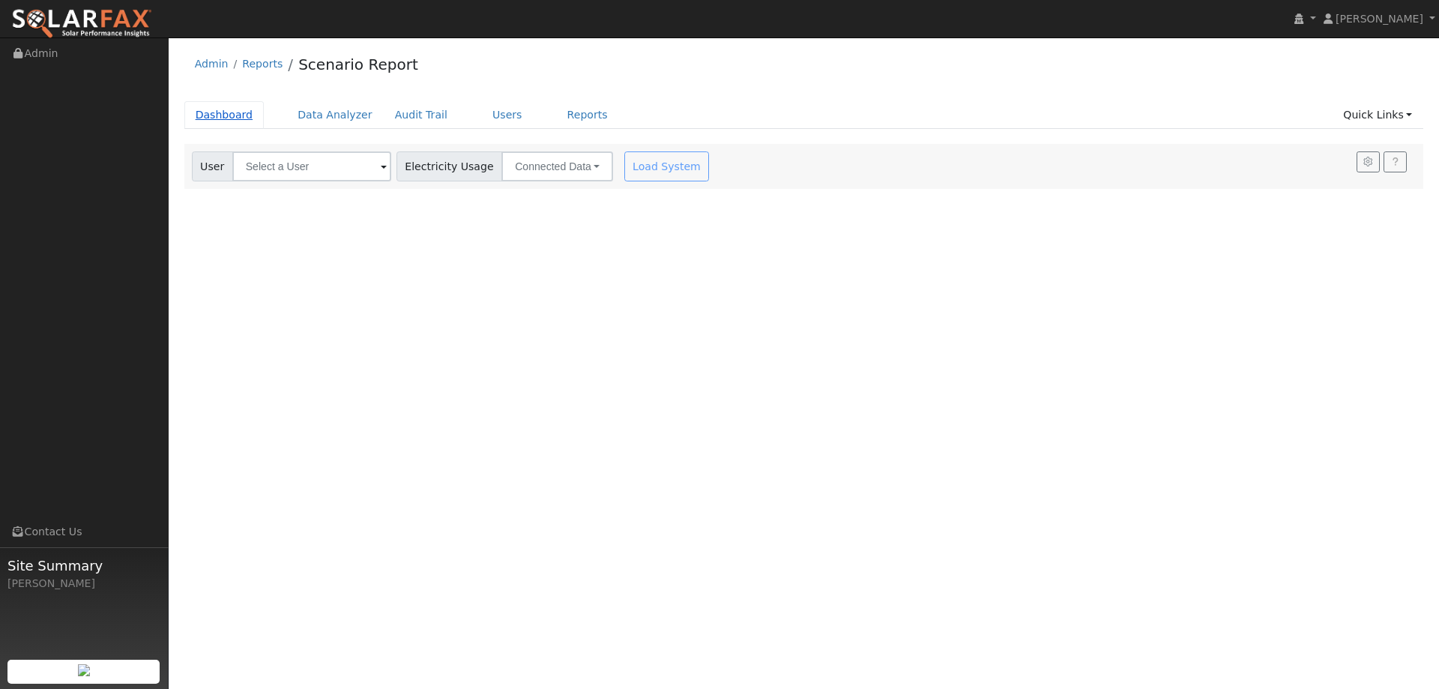
click at [219, 117] on link "Dashboard" at bounding box center [224, 115] width 80 height 28
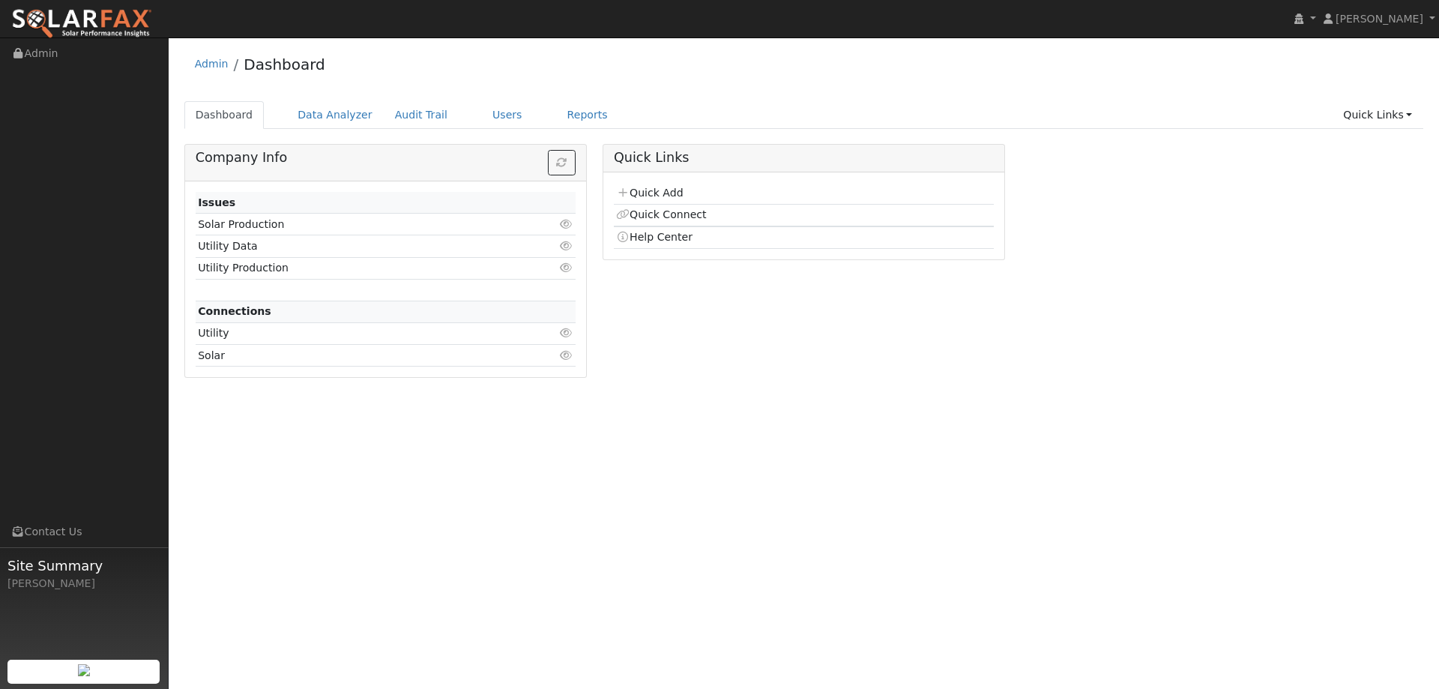
click at [639, 200] on td "Quick Add" at bounding box center [804, 194] width 380 height 22
click at [639, 196] on link "Quick Add" at bounding box center [649, 193] width 67 height 12
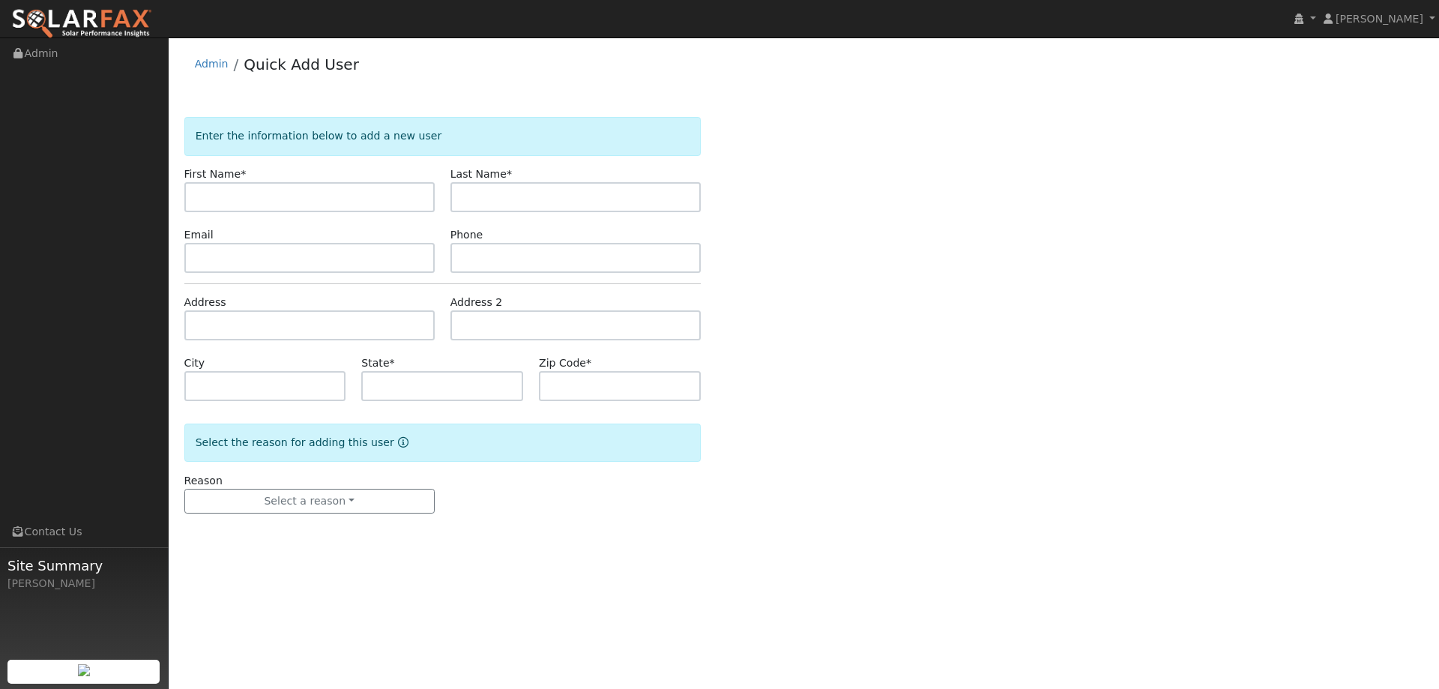
click at [375, 201] on input "text" at bounding box center [309, 197] width 250 height 30
type input "Tru"
click at [475, 183] on input "text" at bounding box center [575, 197] width 250 height 30
type input "Fisher"
click at [383, 254] on input "text" at bounding box center [309, 258] width 250 height 30
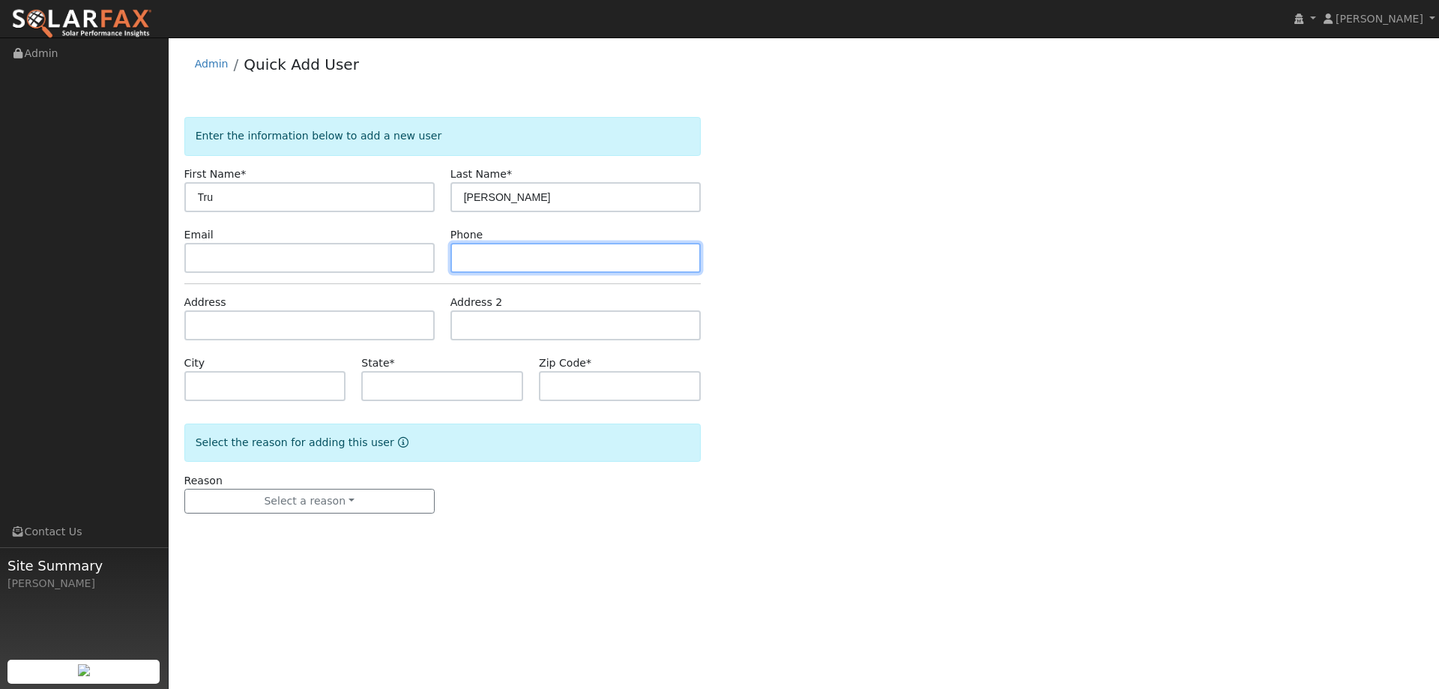
click at [552, 260] on input "text" at bounding box center [575, 258] width 250 height 30
paste input "(916) 676-5119"
type input "(916) 676-5119"
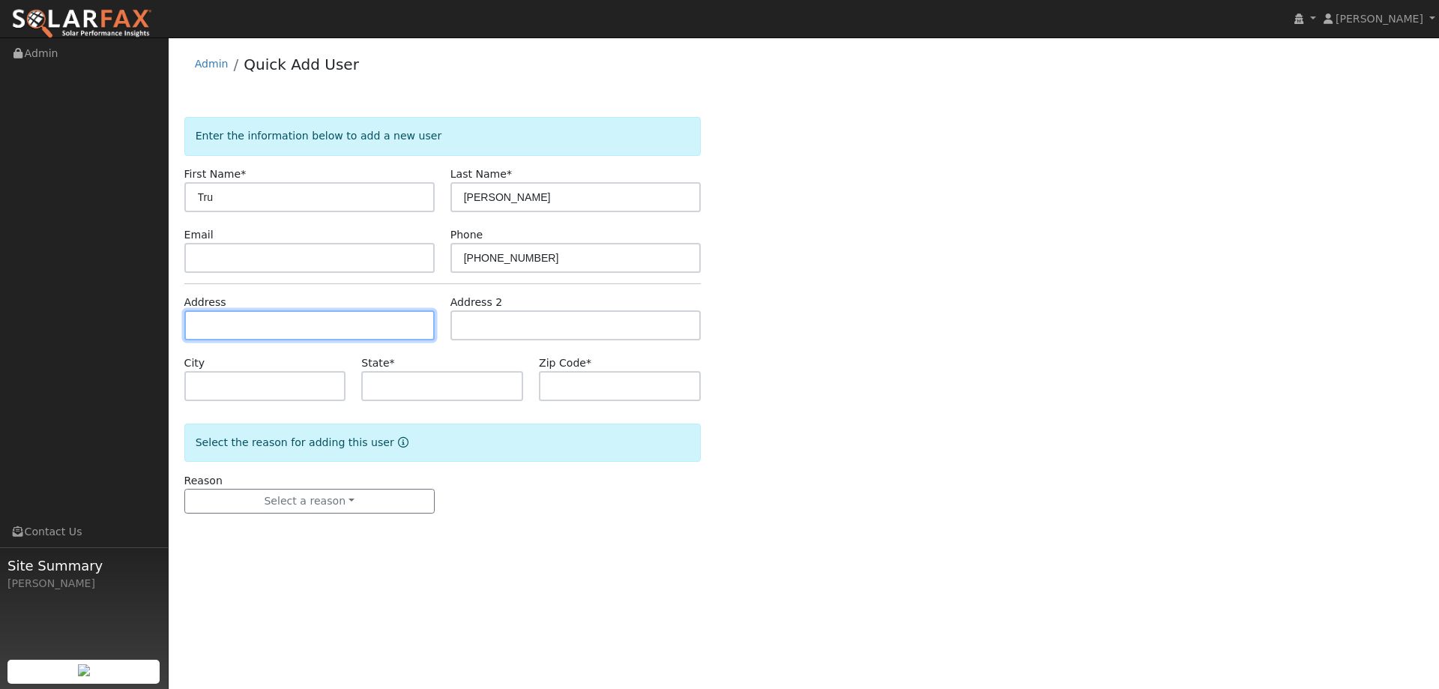
click at [391, 324] on input "text" at bounding box center [309, 325] width 250 height 30
click at [367, 328] on input "text" at bounding box center [309, 325] width 250 height 30
paste input "1881 Redondo Road"
type input "[STREET_ADDRESS]"
type input "[GEOGRAPHIC_DATA]"
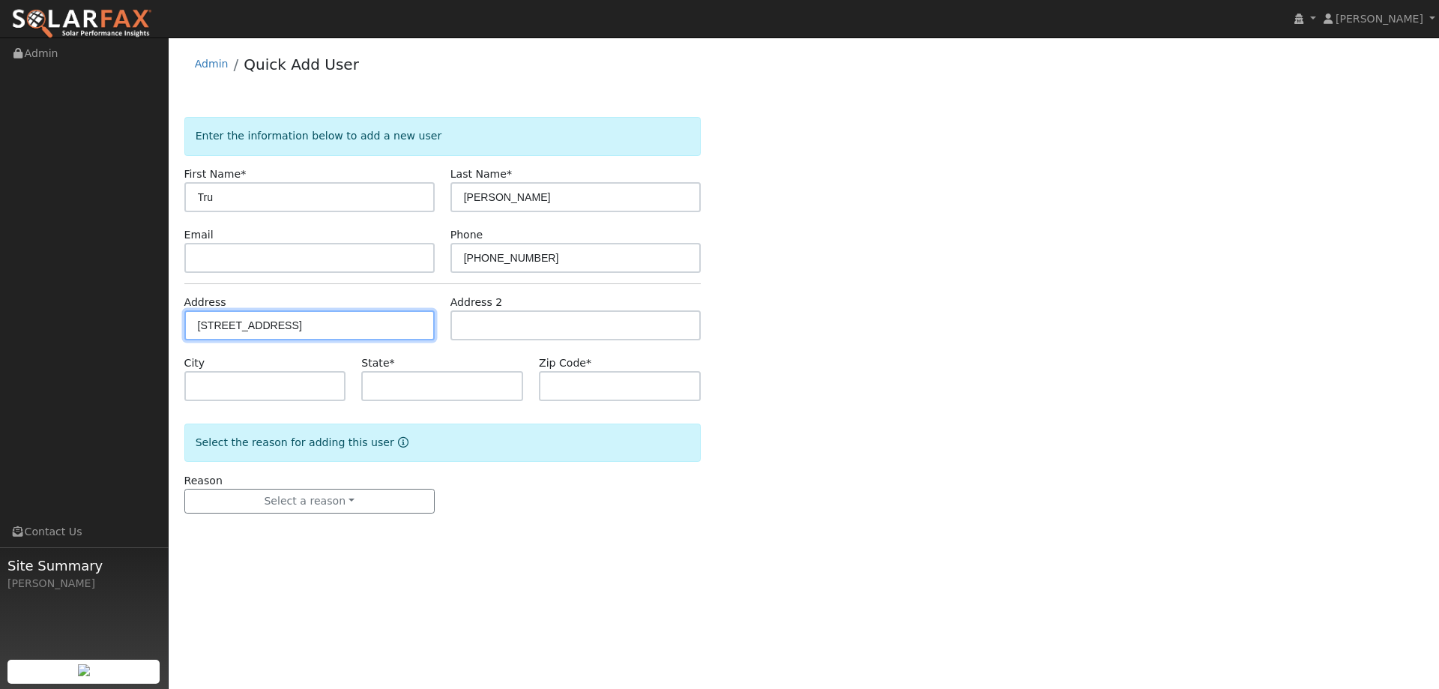
type input "CA"
type input "95691"
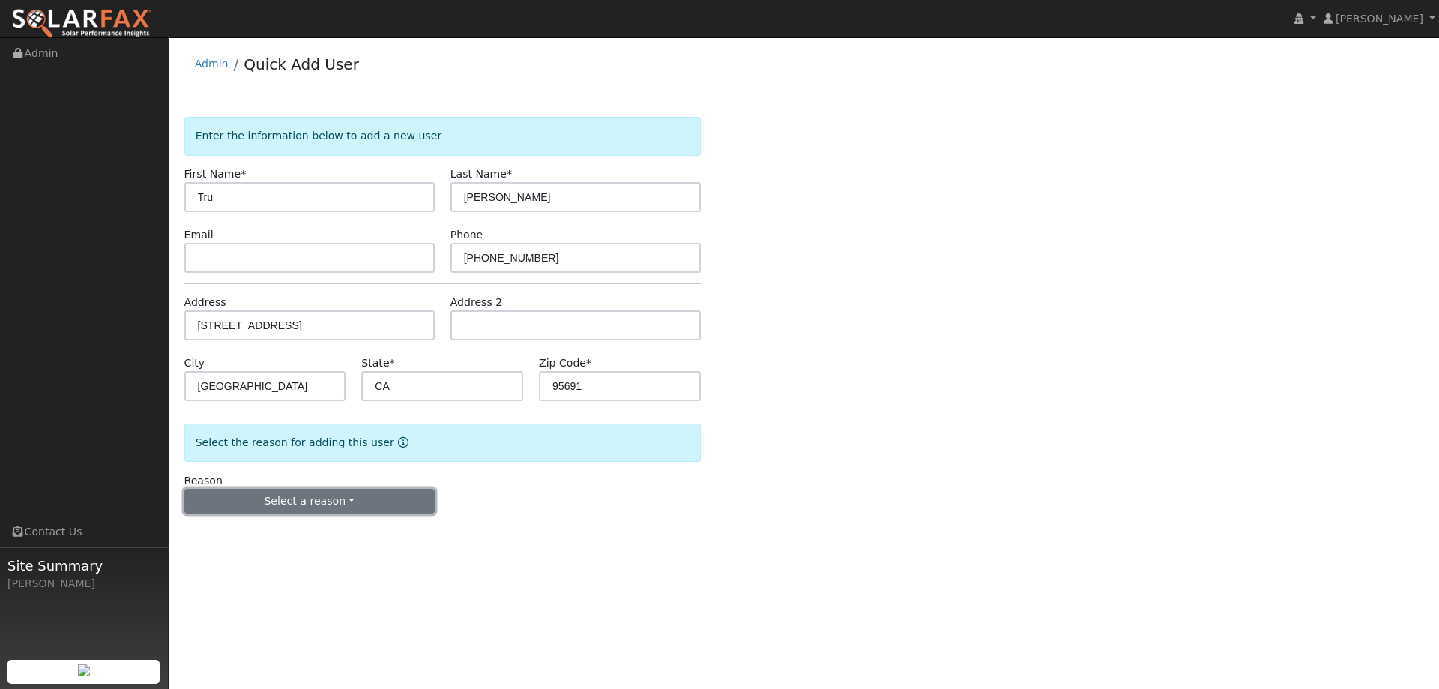
click at [349, 503] on button "Select a reason" at bounding box center [309, 501] width 250 height 25
click at [290, 531] on link "New lead" at bounding box center [268, 532] width 166 height 21
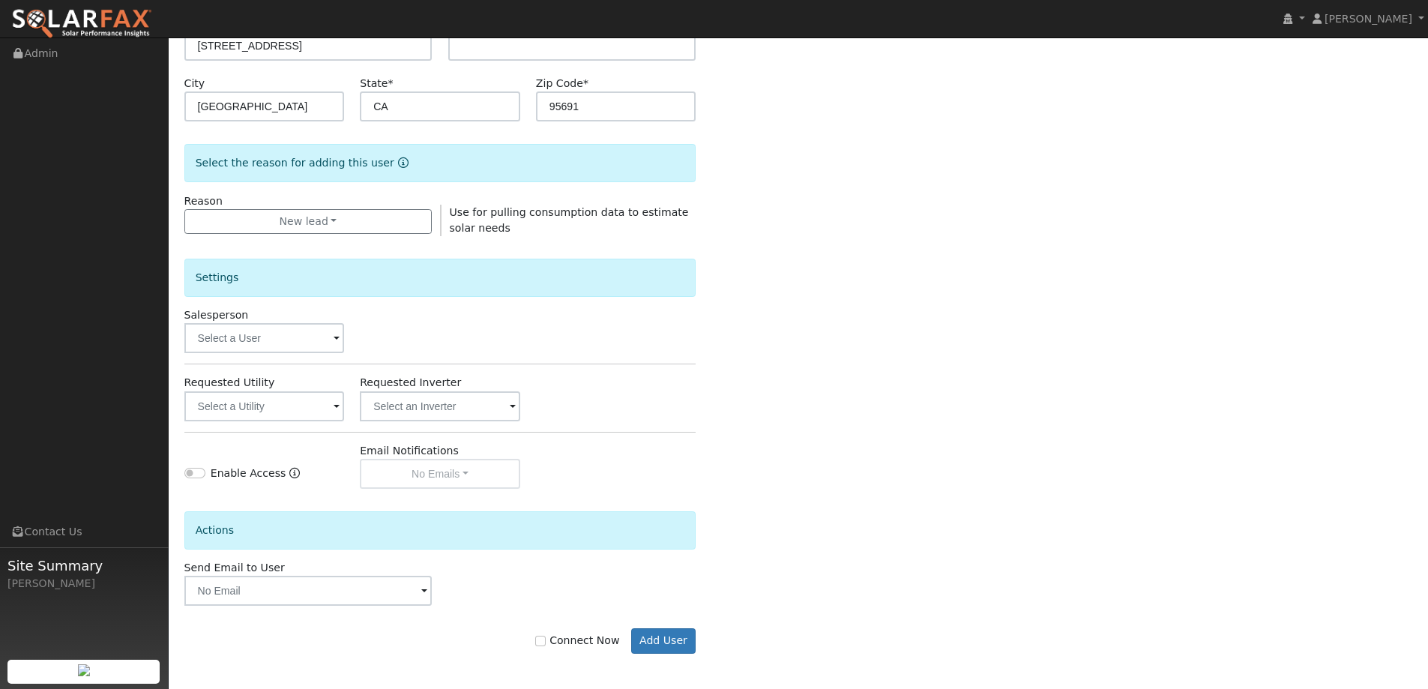
scroll to position [282, 0]
click at [660, 649] on form "Enter the information below to add a new user First Name * Tru Last Name * Fish…" at bounding box center [440, 258] width 512 height 846
click at [660, 636] on button "Add User" at bounding box center [663, 638] width 65 height 25
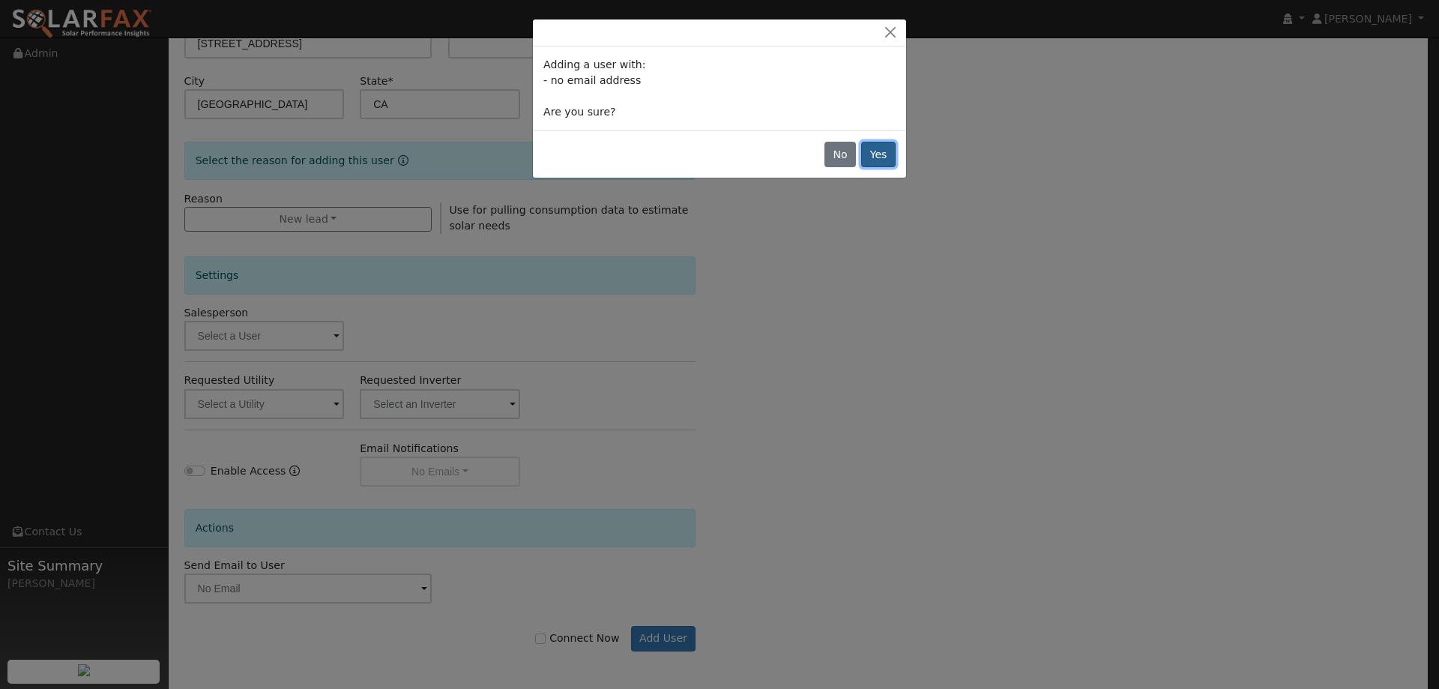
click at [885, 144] on button "Yes" at bounding box center [878, 154] width 34 height 25
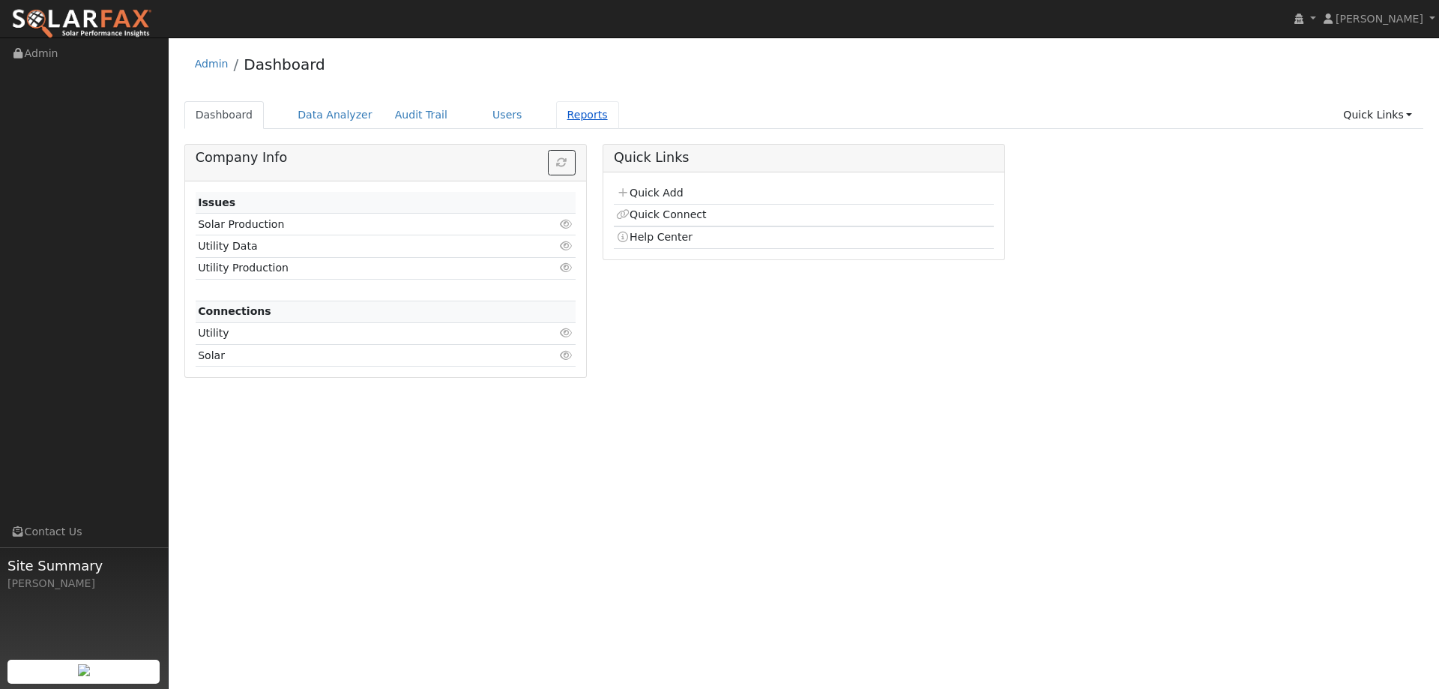
click at [556, 102] on link "Reports" at bounding box center [587, 115] width 63 height 28
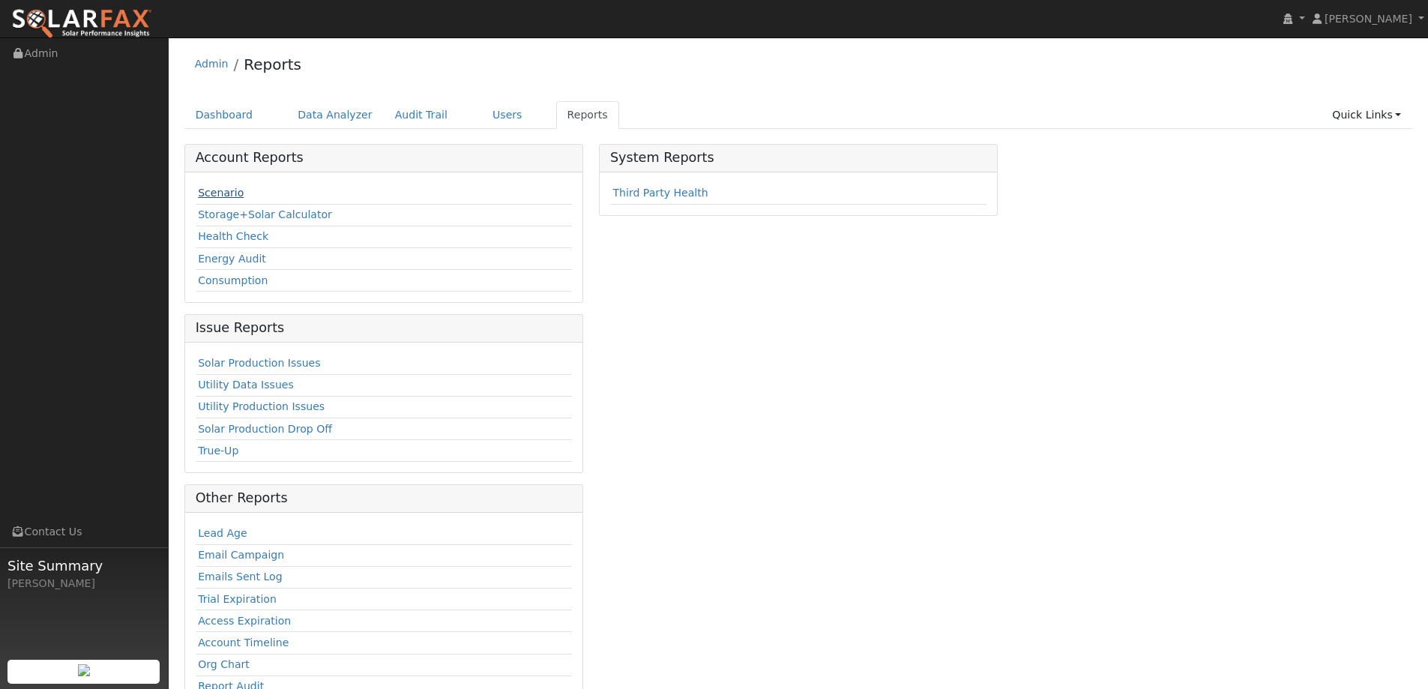
click at [238, 188] on link "Scenario" at bounding box center [221, 193] width 46 height 12
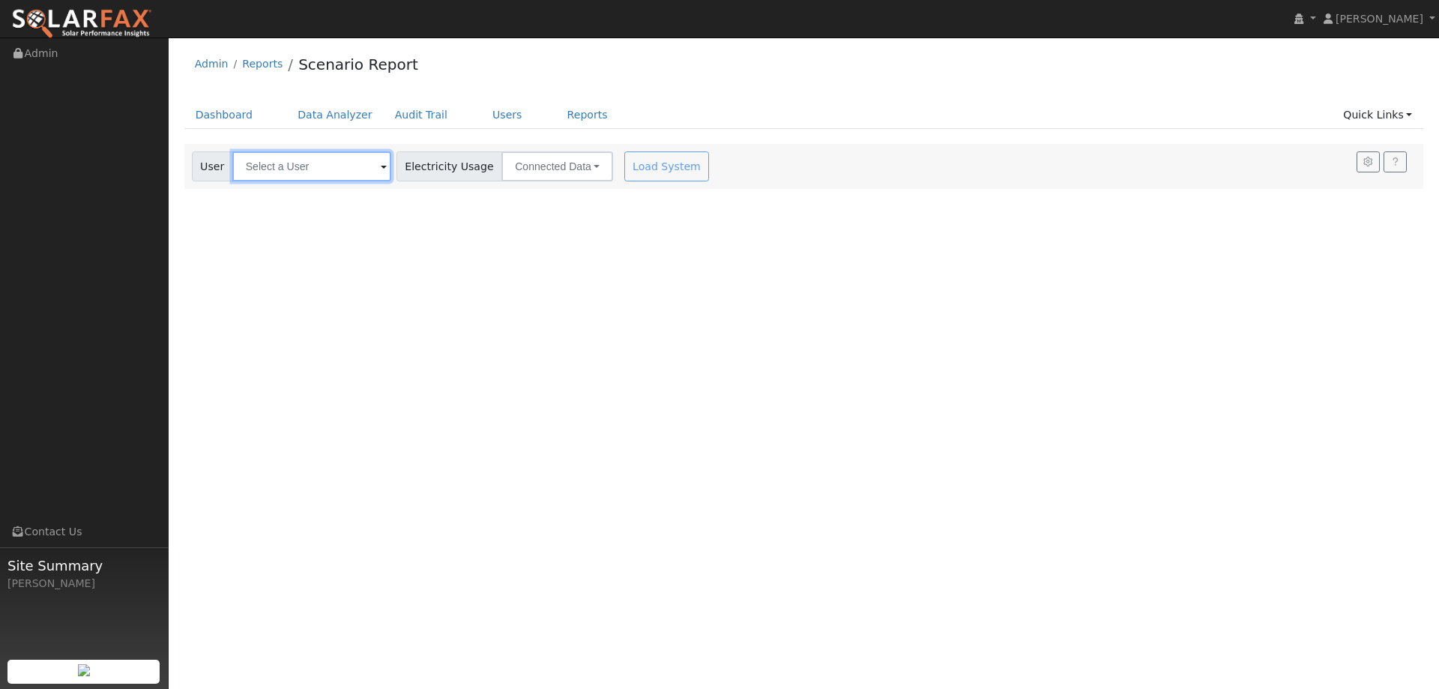
click at [311, 167] on input "text" at bounding box center [311, 166] width 159 height 30
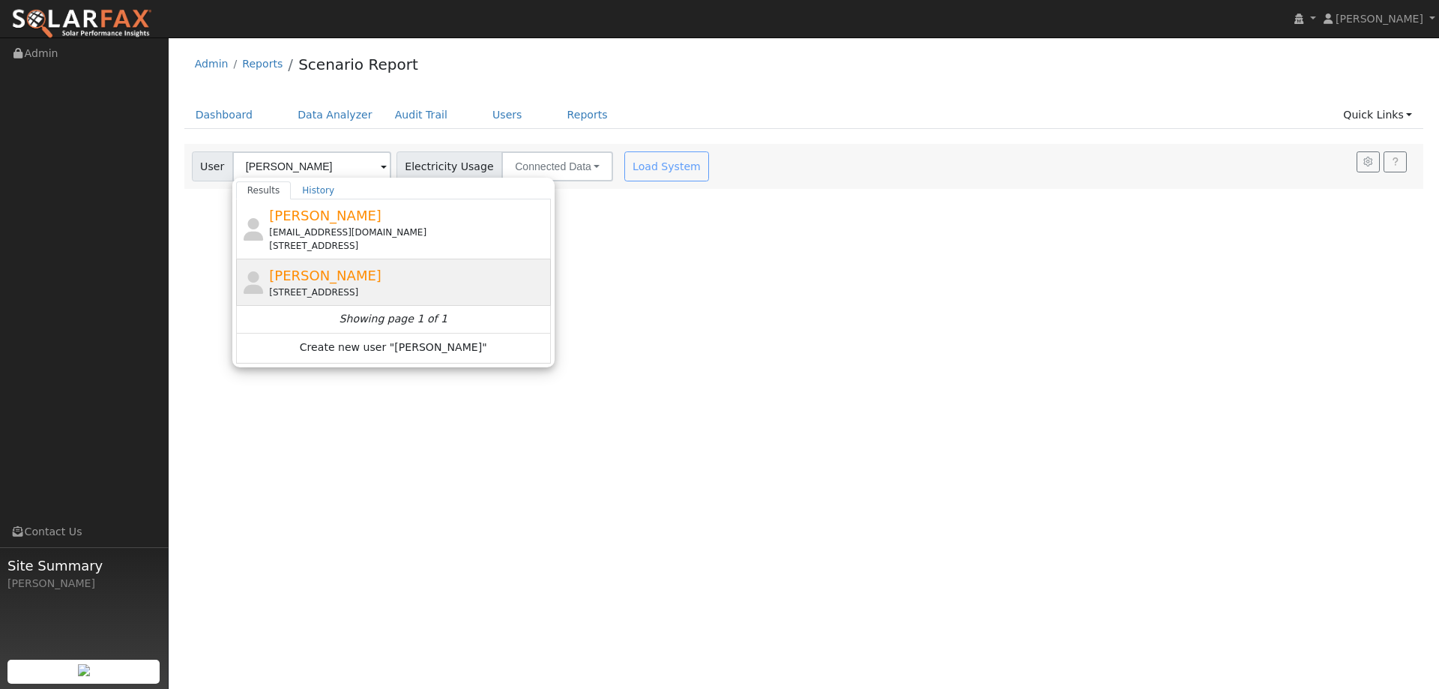
click at [361, 271] on div "[PERSON_NAME] [STREET_ADDRESS]" at bounding box center [408, 282] width 278 height 34
type input "[PERSON_NAME]"
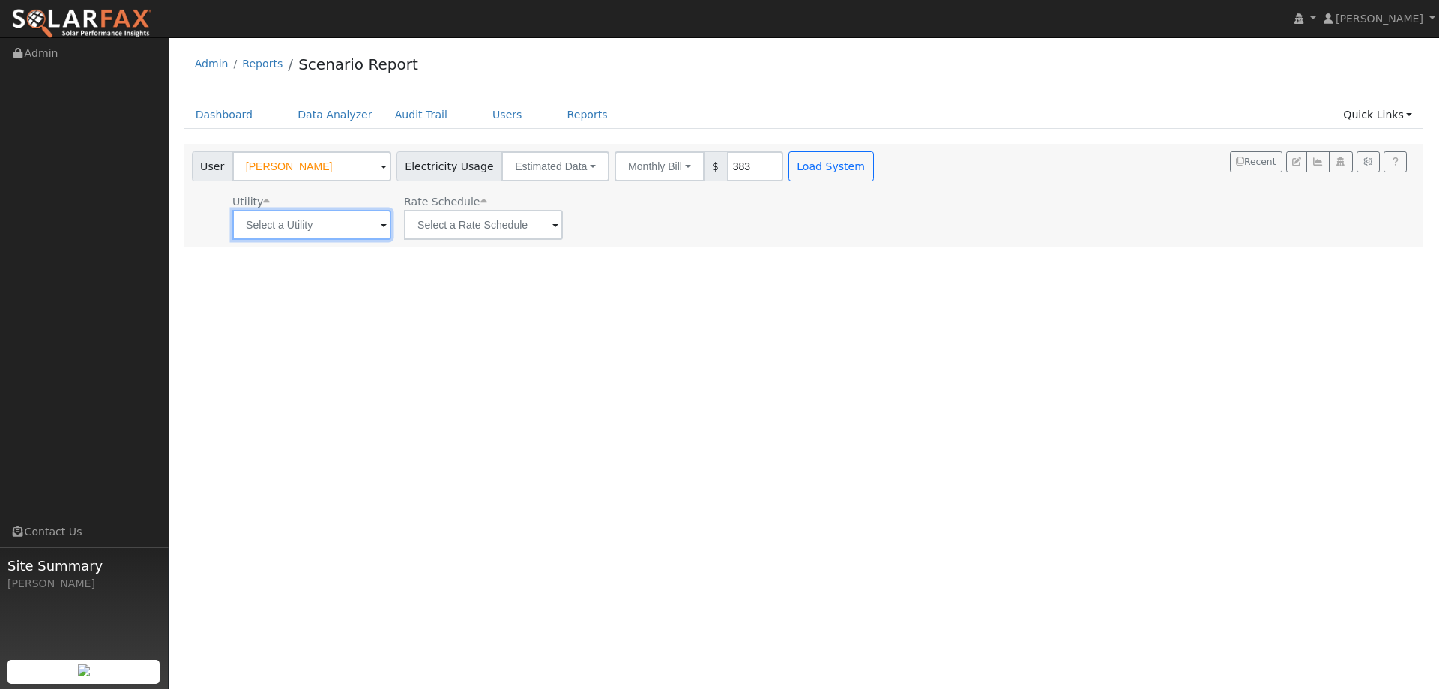
click at [352, 215] on input "text" at bounding box center [311, 225] width 159 height 30
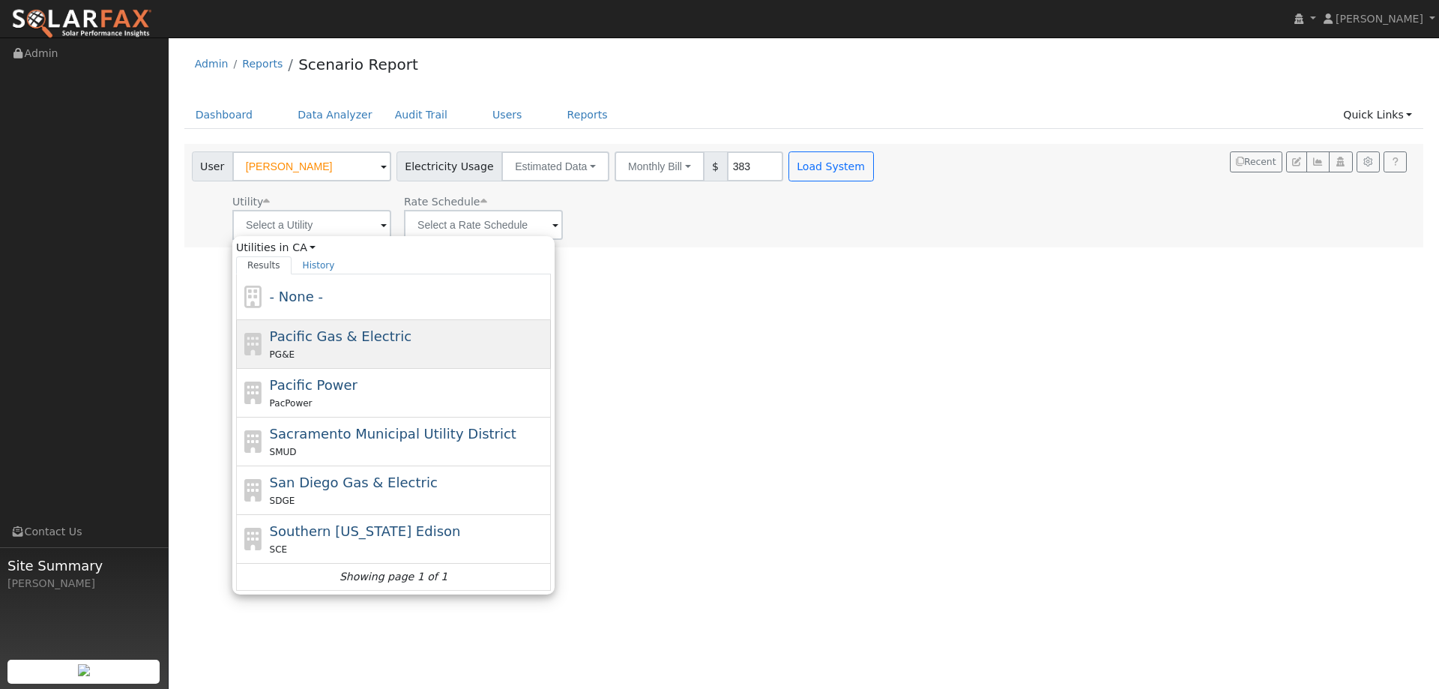
click at [375, 344] on span "Pacific Gas & Electric" at bounding box center [341, 336] width 142 height 16
type input "Pacific Gas & Electric"
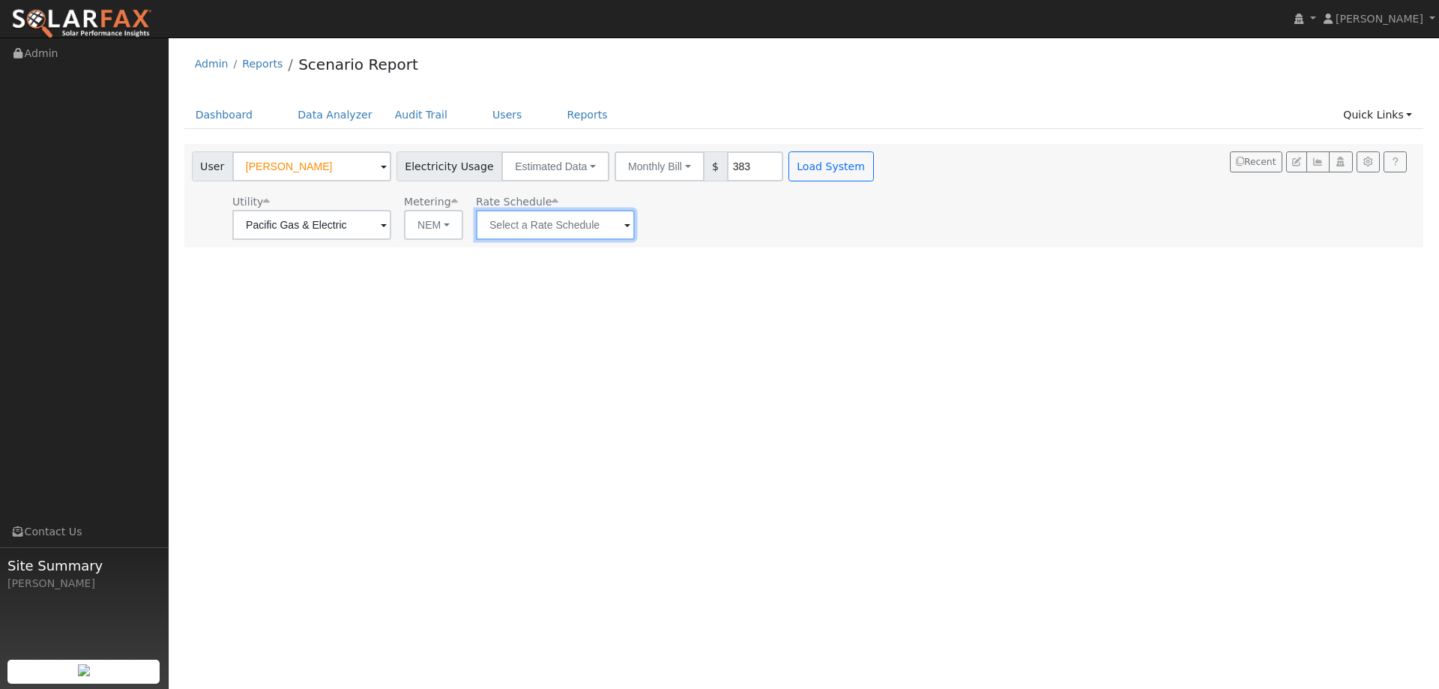
click at [502, 213] on input "text" at bounding box center [555, 225] width 159 height 30
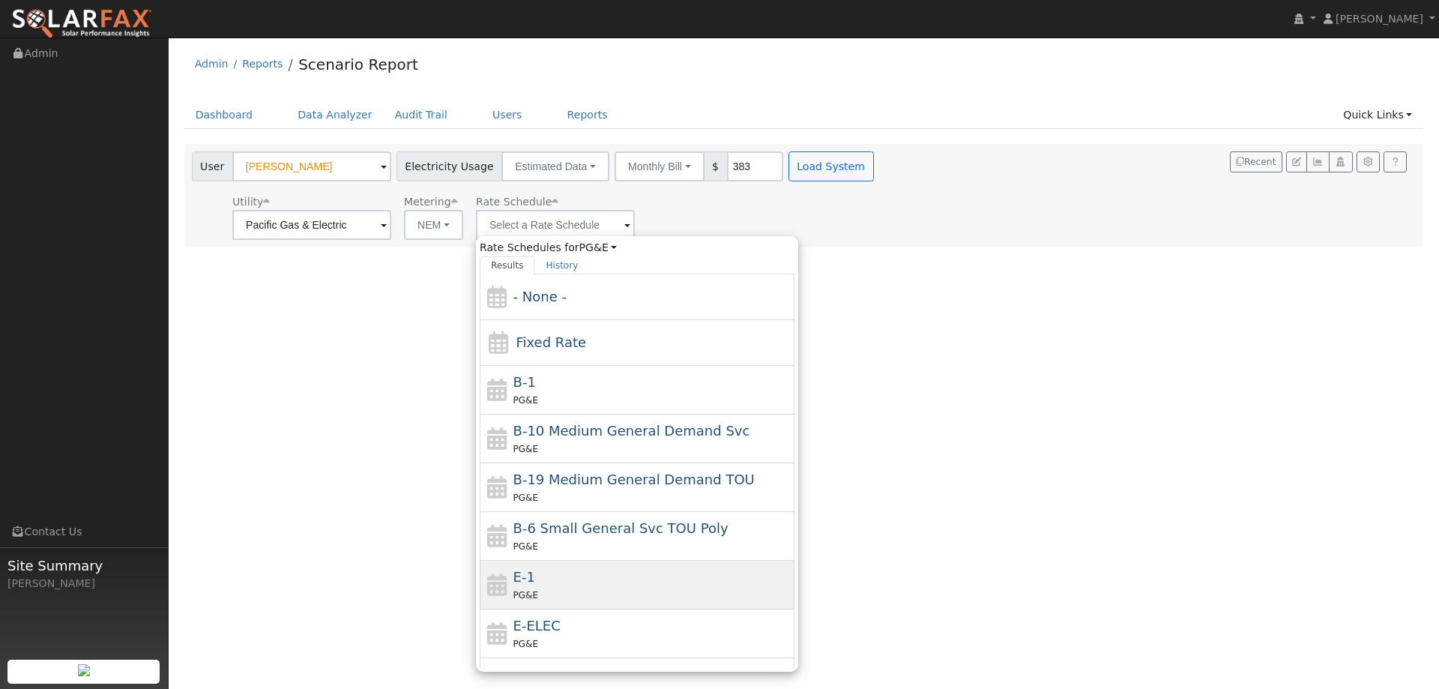
click at [586, 582] on div "E-1 PG&E" at bounding box center [652, 585] width 278 height 36
type input "E-1"
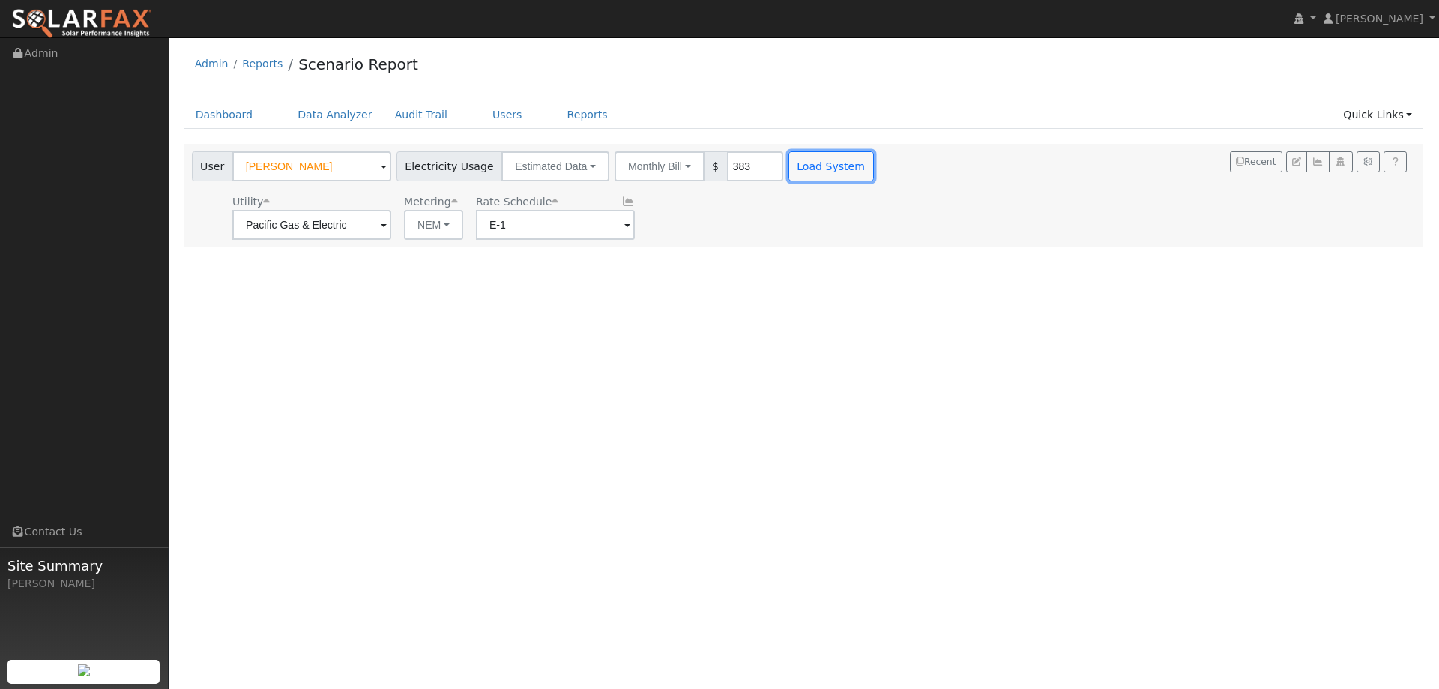
click at [803, 164] on button "Load System" at bounding box center [831, 166] width 85 height 30
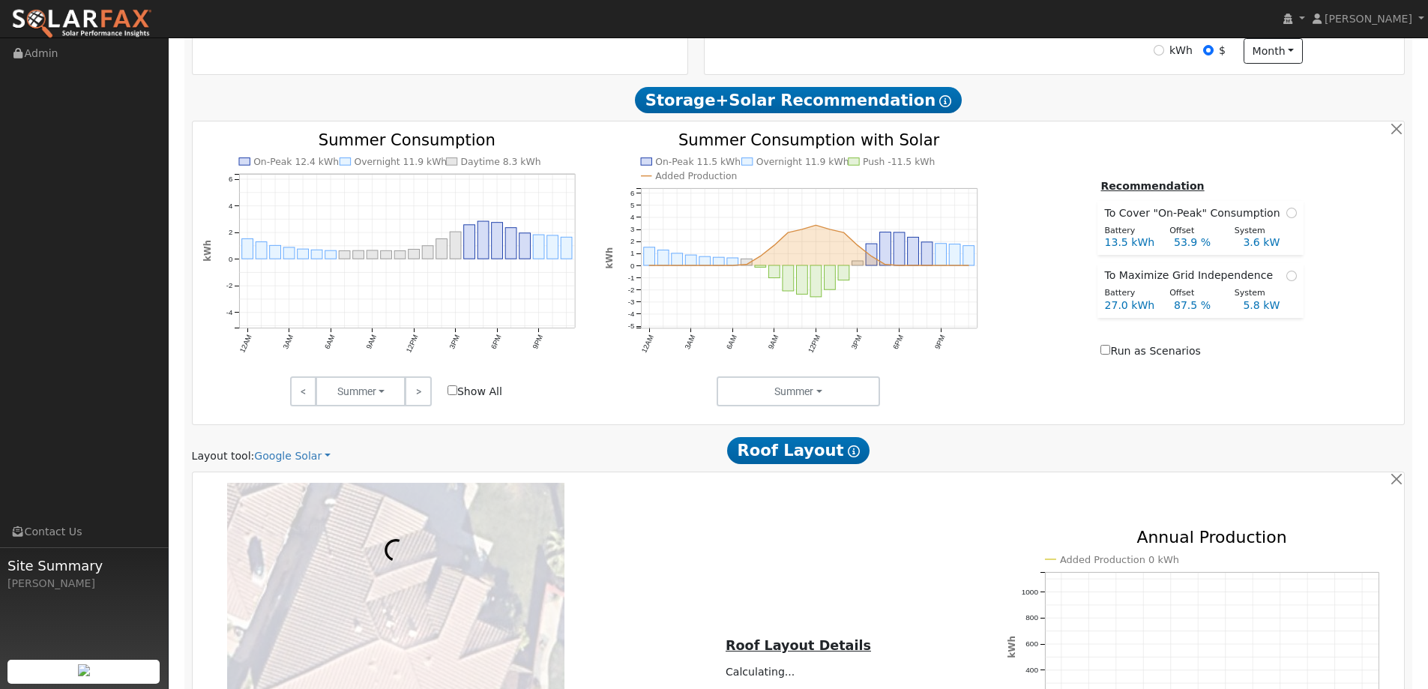
scroll to position [852, 0]
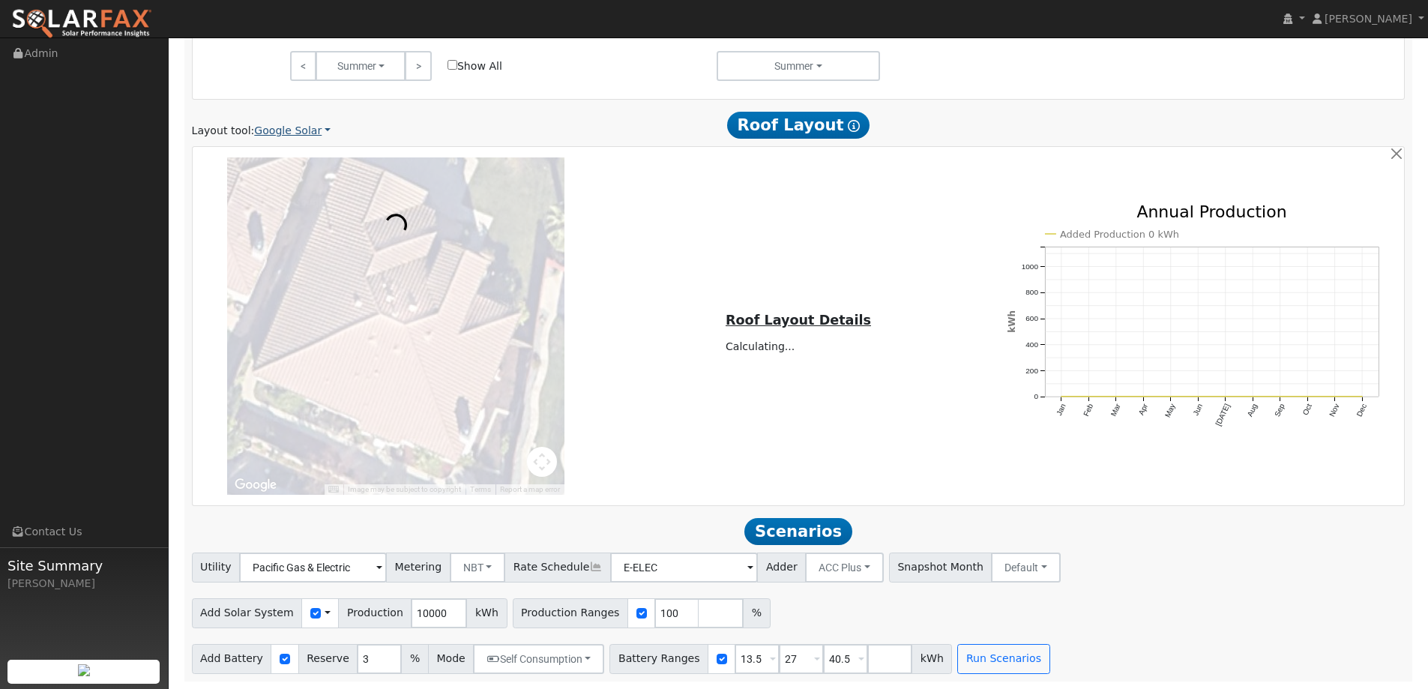
click at [299, 137] on link "Google Solar" at bounding box center [292, 131] width 76 height 16
click at [307, 202] on link "Aurora" at bounding box center [302, 199] width 104 height 21
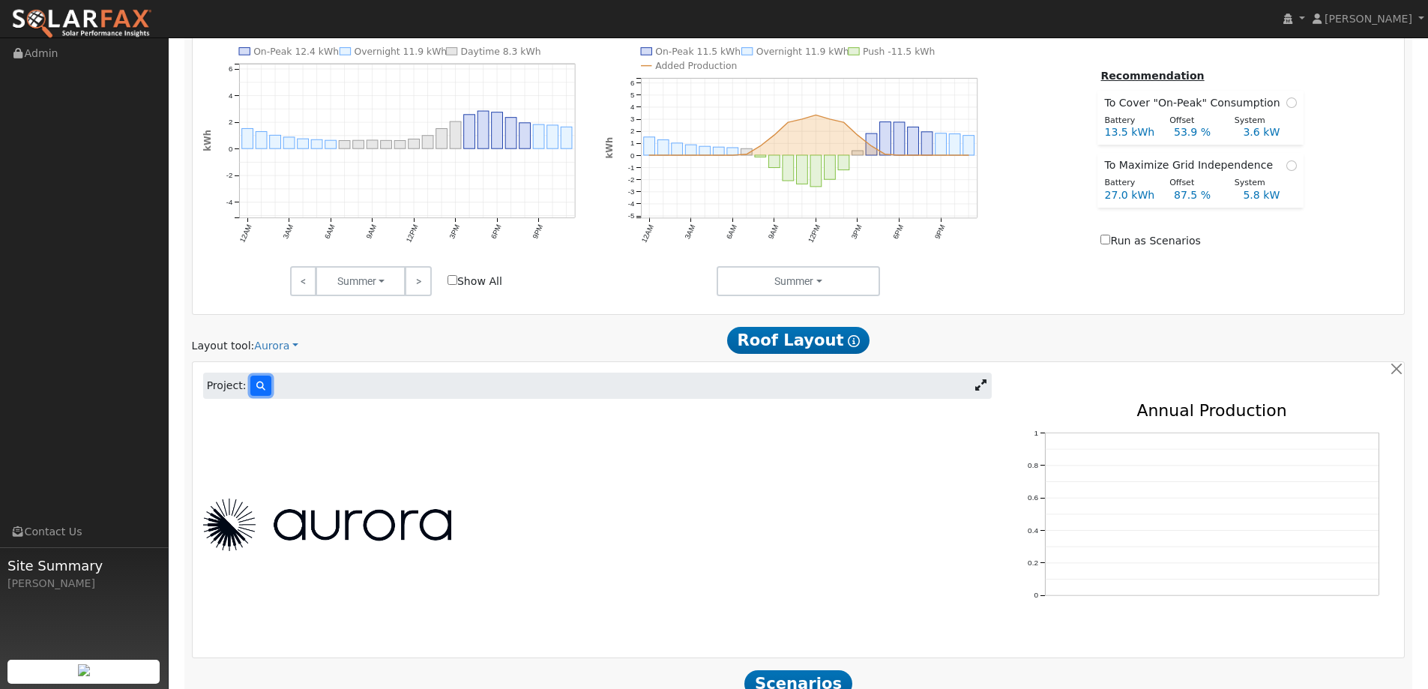
click at [262, 385] on button at bounding box center [260, 386] width 21 height 20
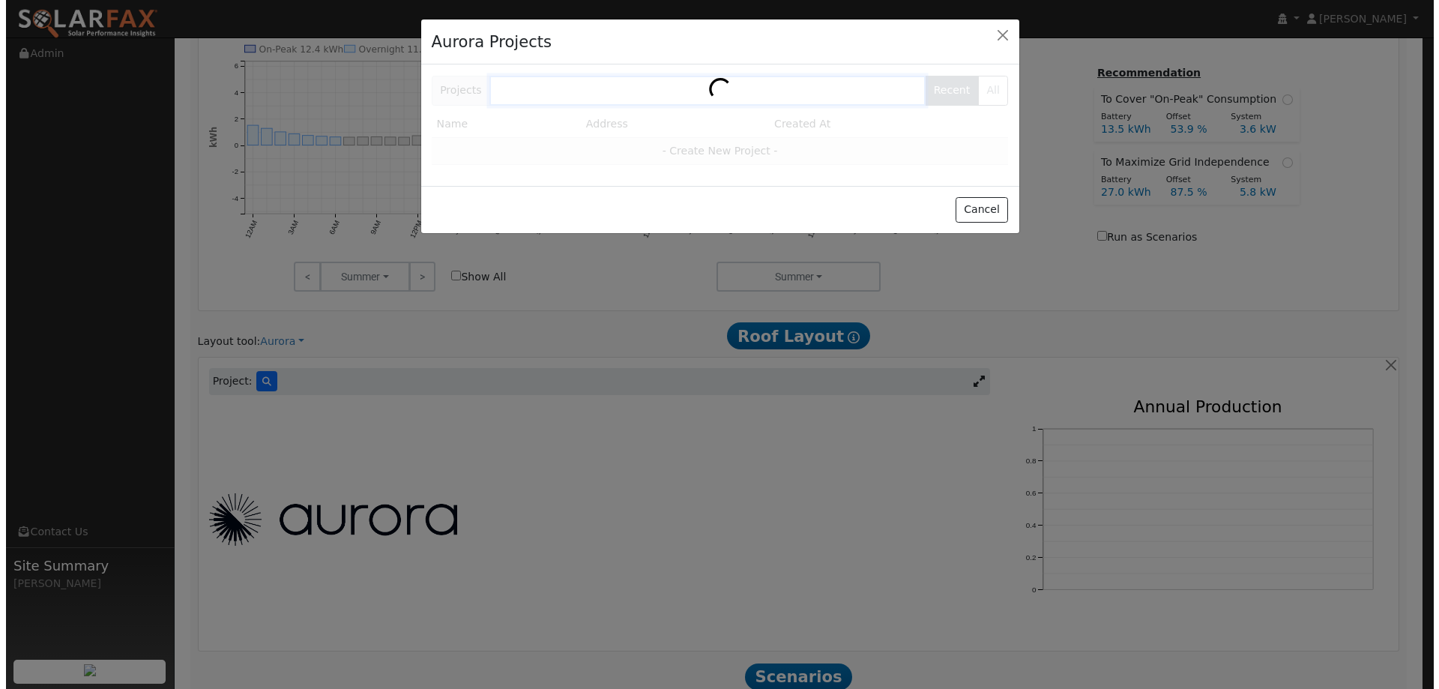
scroll to position [637, 0]
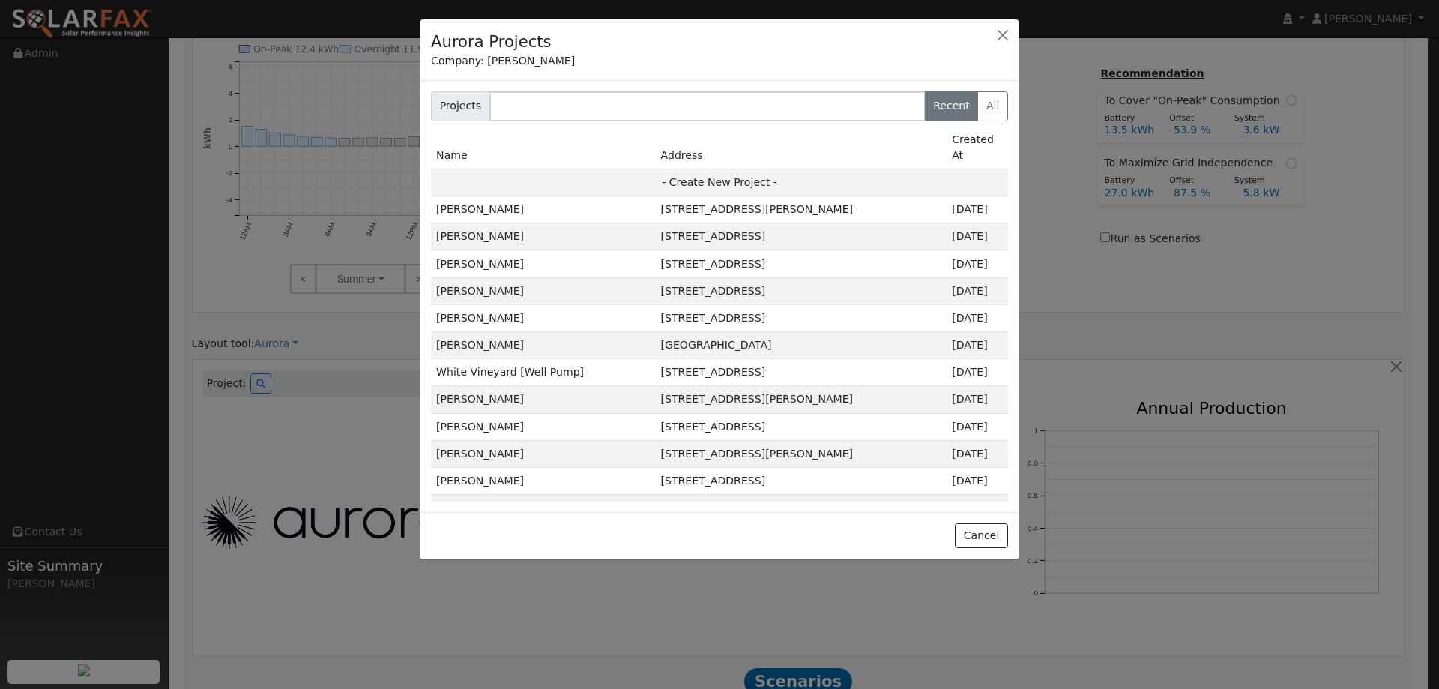
click at [727, 169] on td "- Create New Project -" at bounding box center [719, 182] width 577 height 27
type input "[PERSON_NAME]"
type input "[STREET_ADDRESS]"
type input "[GEOGRAPHIC_DATA]"
type input "CA"
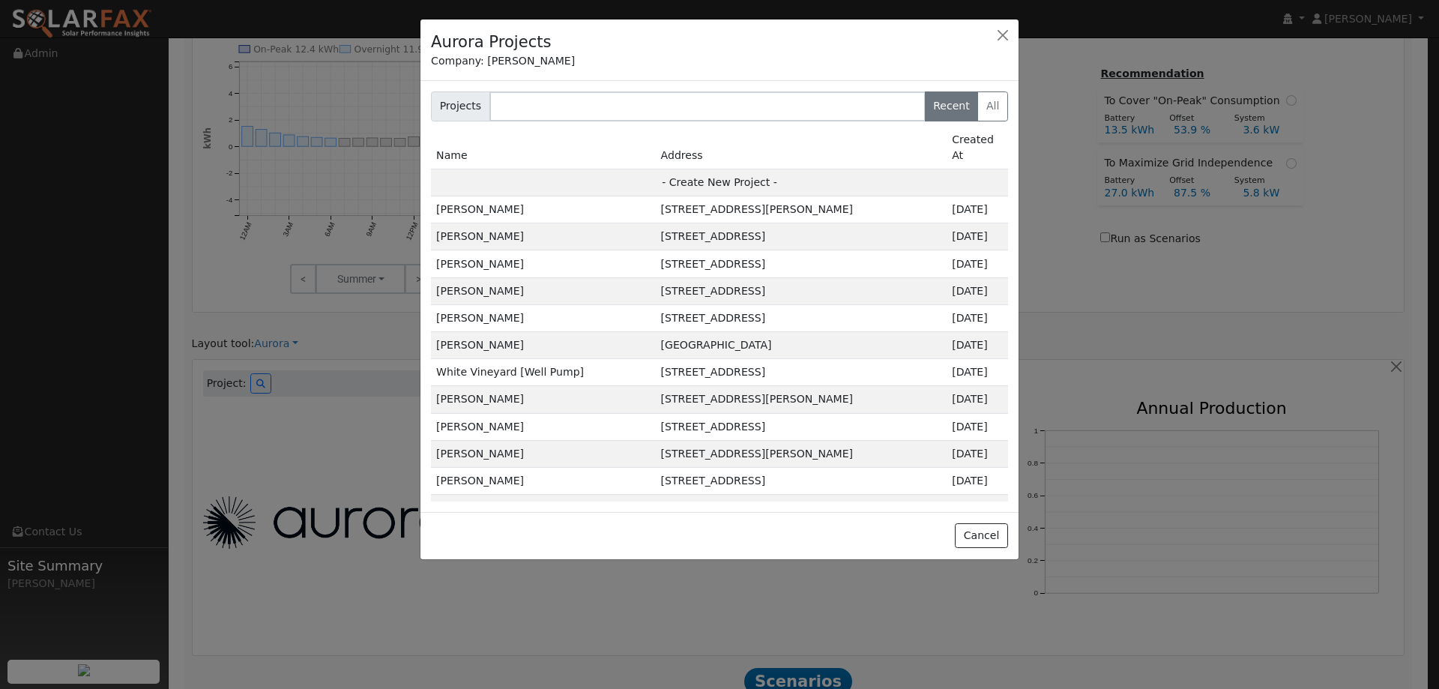
type input "95691"
type input "Design"
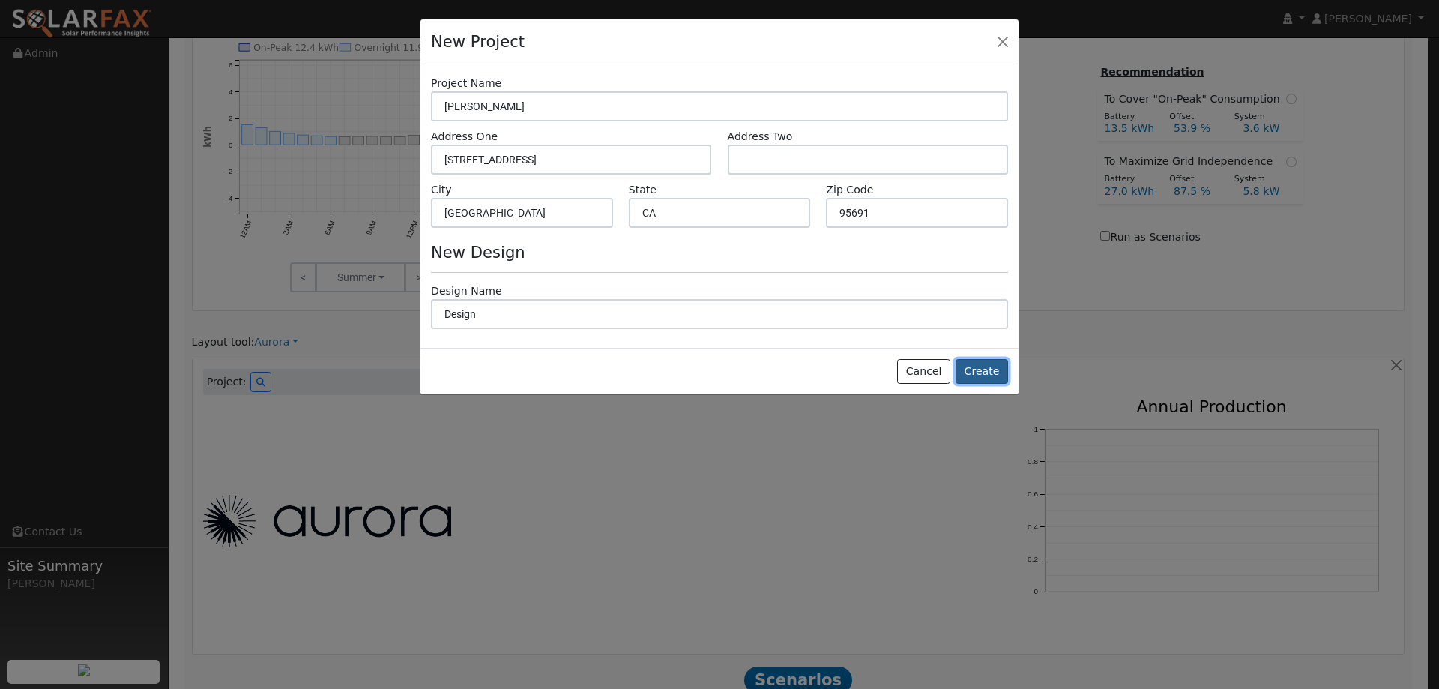
click at [990, 372] on button "Create" at bounding box center [982, 371] width 52 height 25
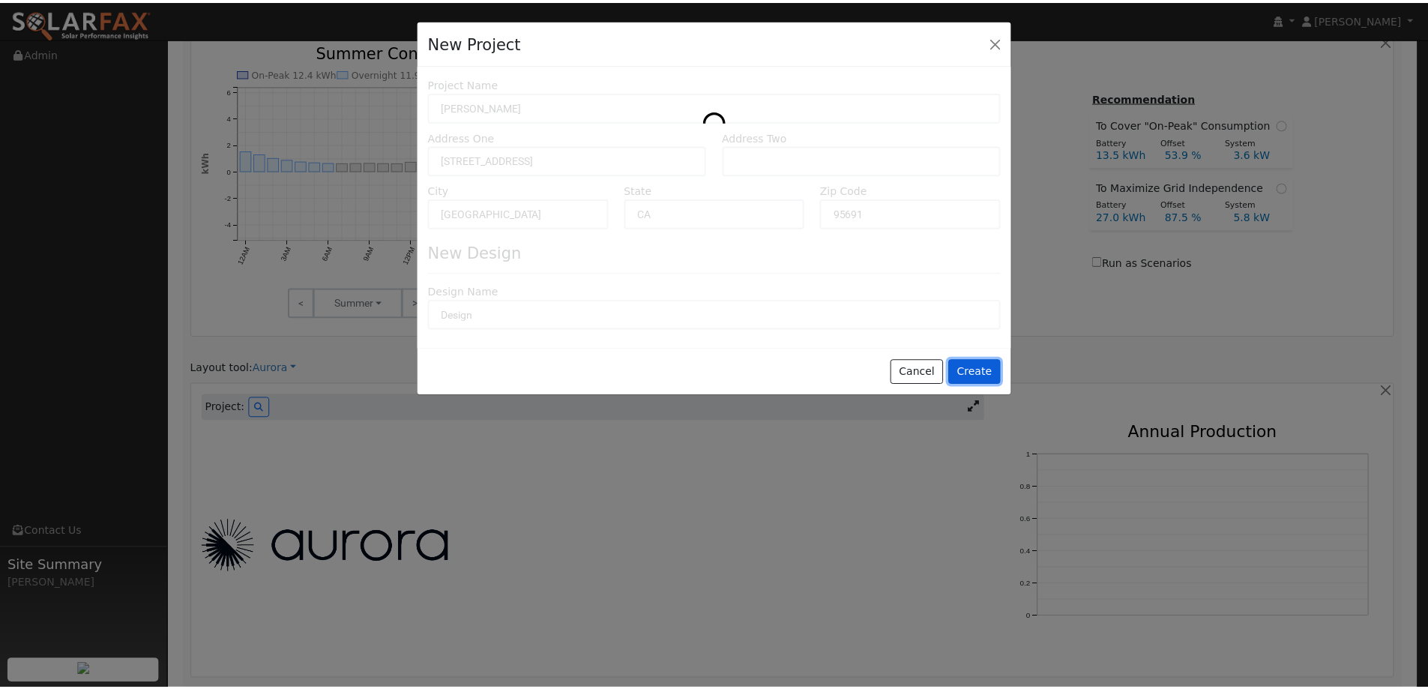
scroll to position [639, 0]
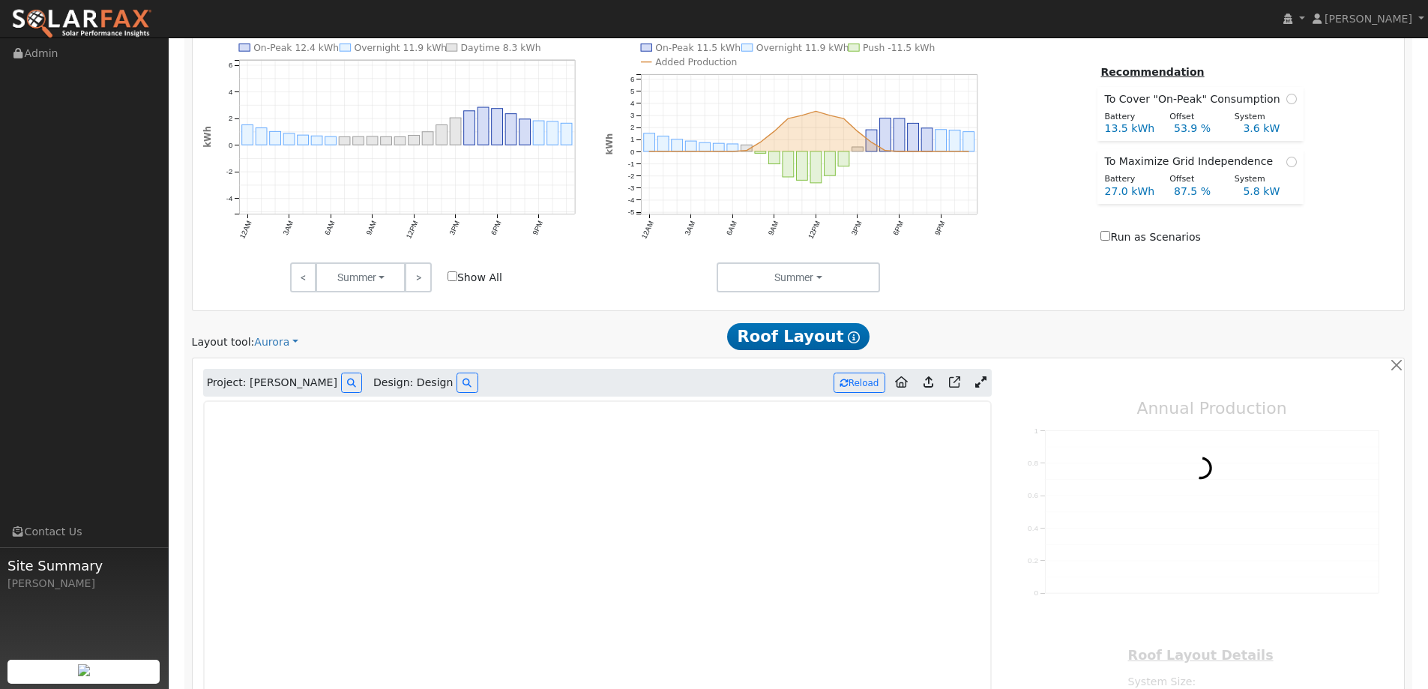
type input "0"
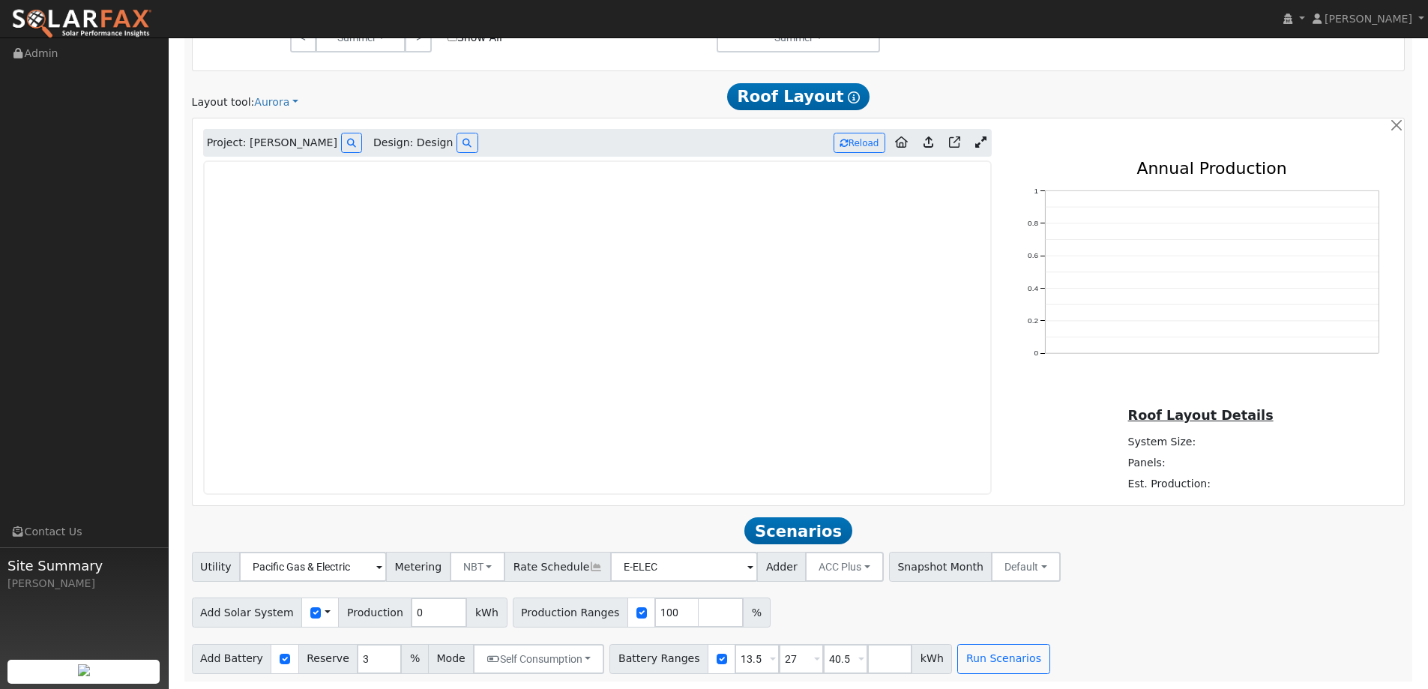
scroll to position [804, 0]
